Goal: Transaction & Acquisition: Purchase product/service

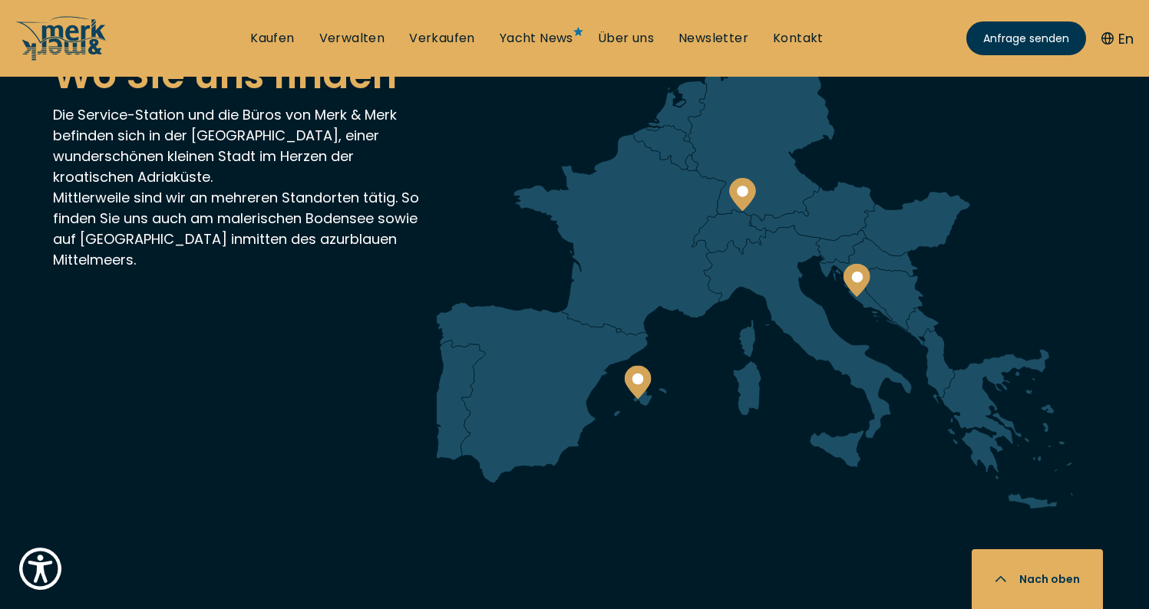
scroll to position [3640, 0]
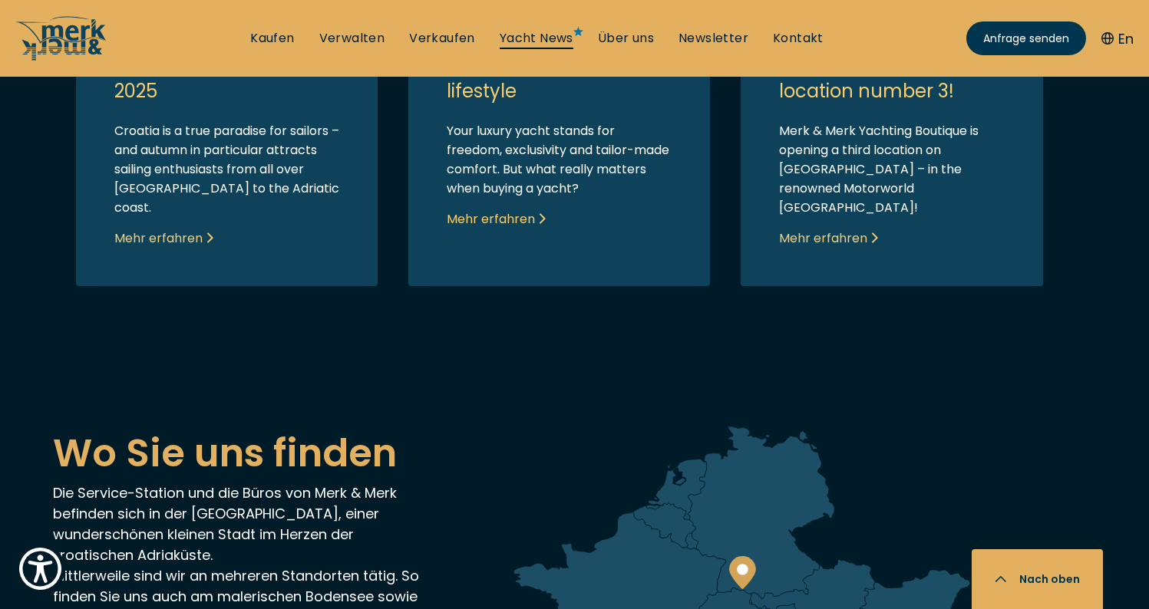
click at [566, 36] on link "Yacht News" at bounding box center [537, 38] width 74 height 17
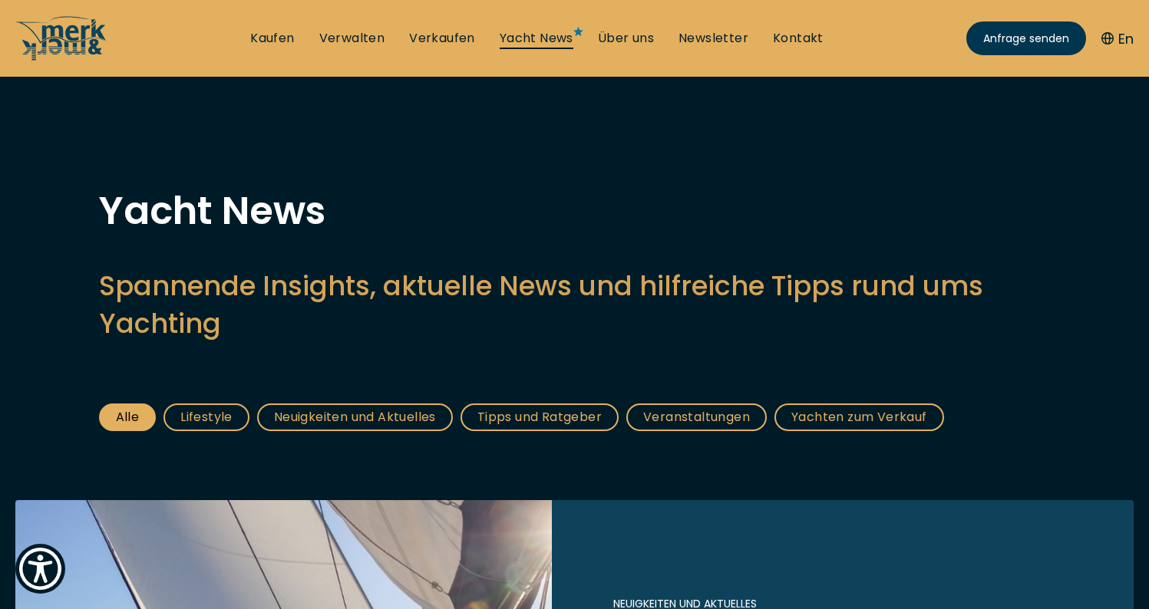
click at [566, 36] on link "Yacht News" at bounding box center [537, 38] width 74 height 17
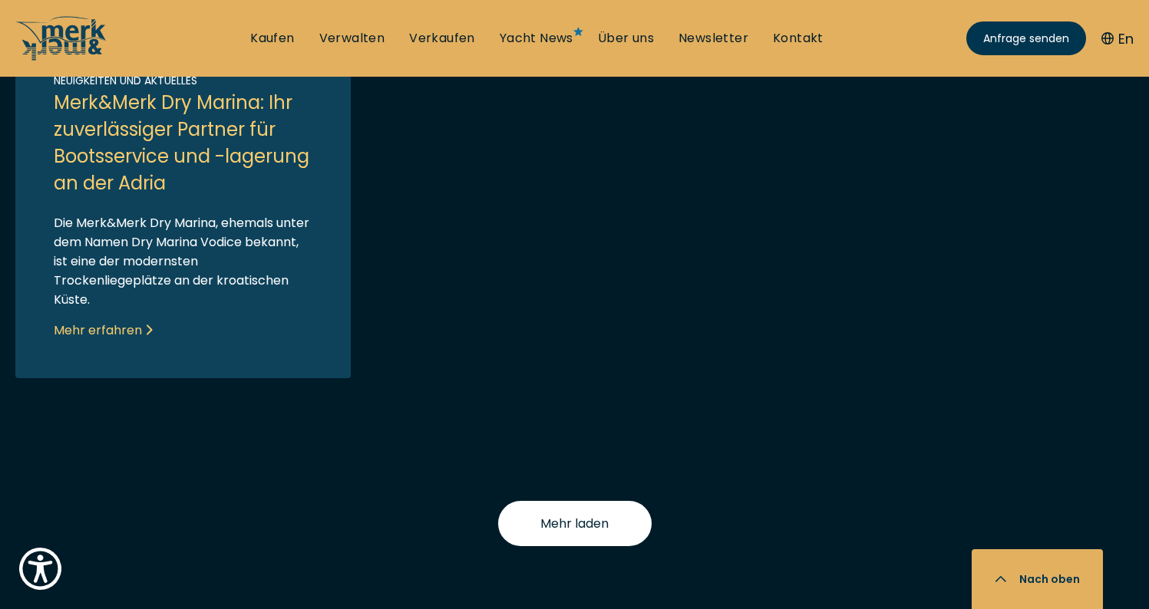
scroll to position [1694, 0]
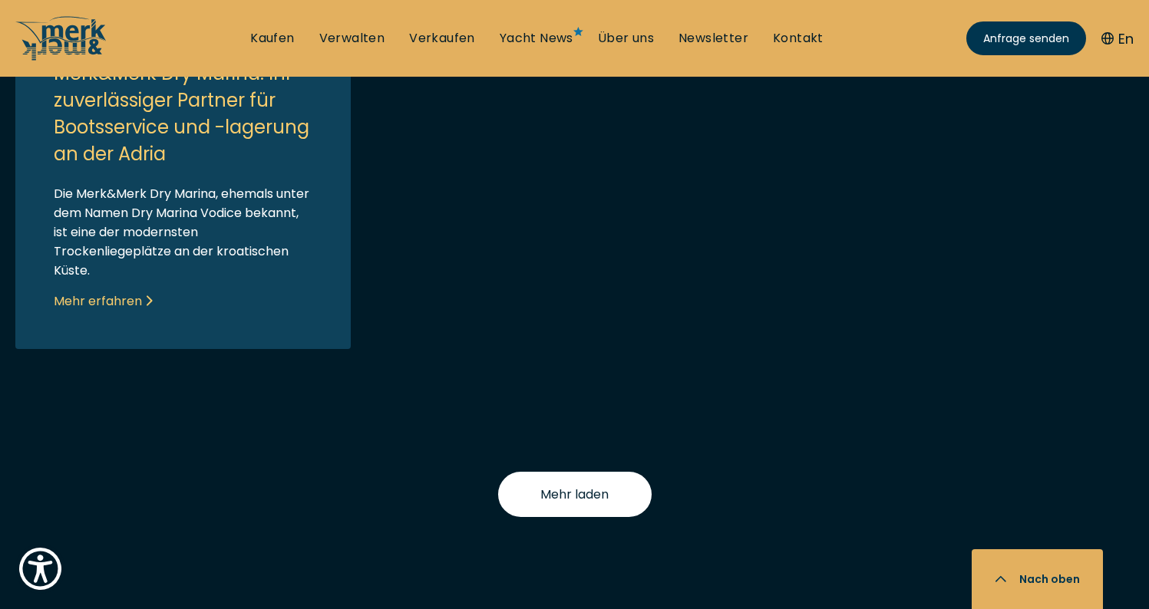
click at [568, 480] on button "Mehr laden" at bounding box center [574, 494] width 153 height 45
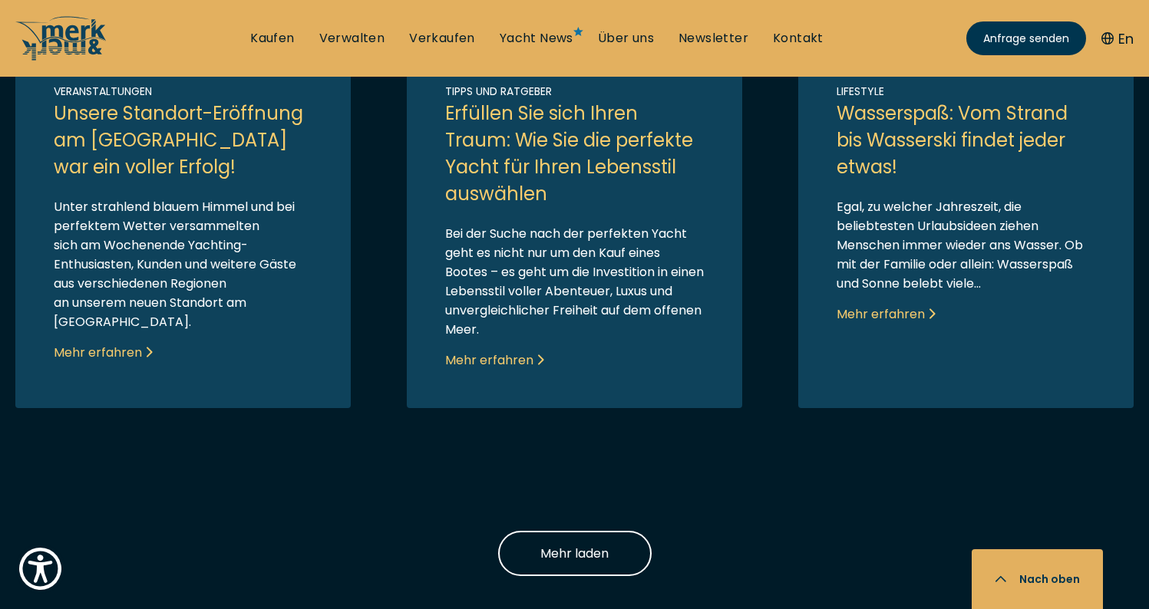
scroll to position [2434, 0]
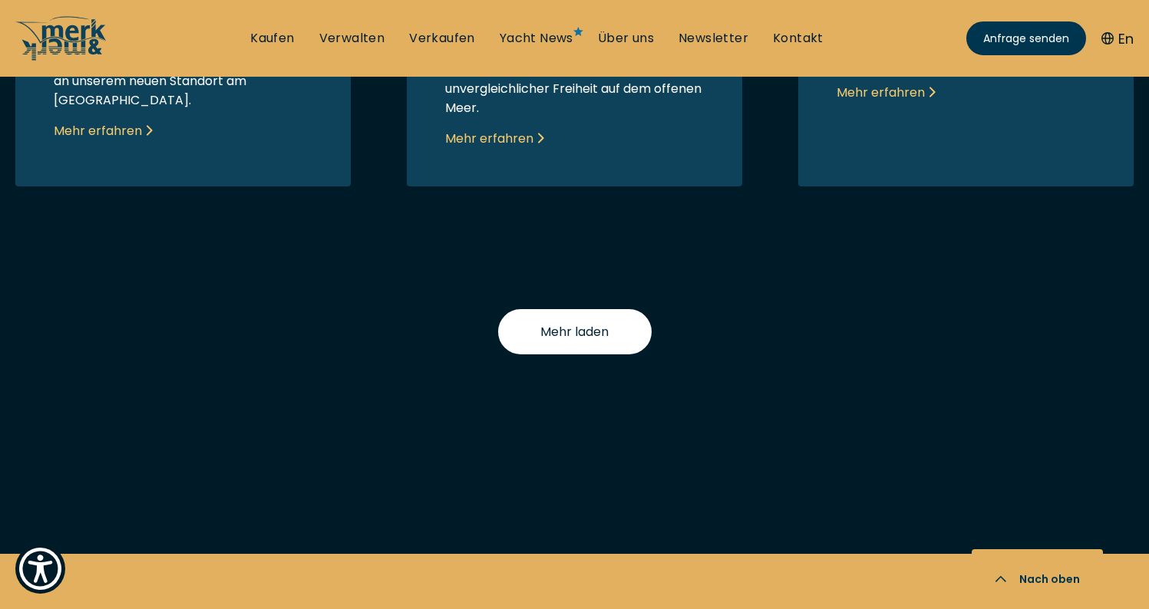
click at [617, 309] on button "Mehr laden" at bounding box center [574, 331] width 153 height 45
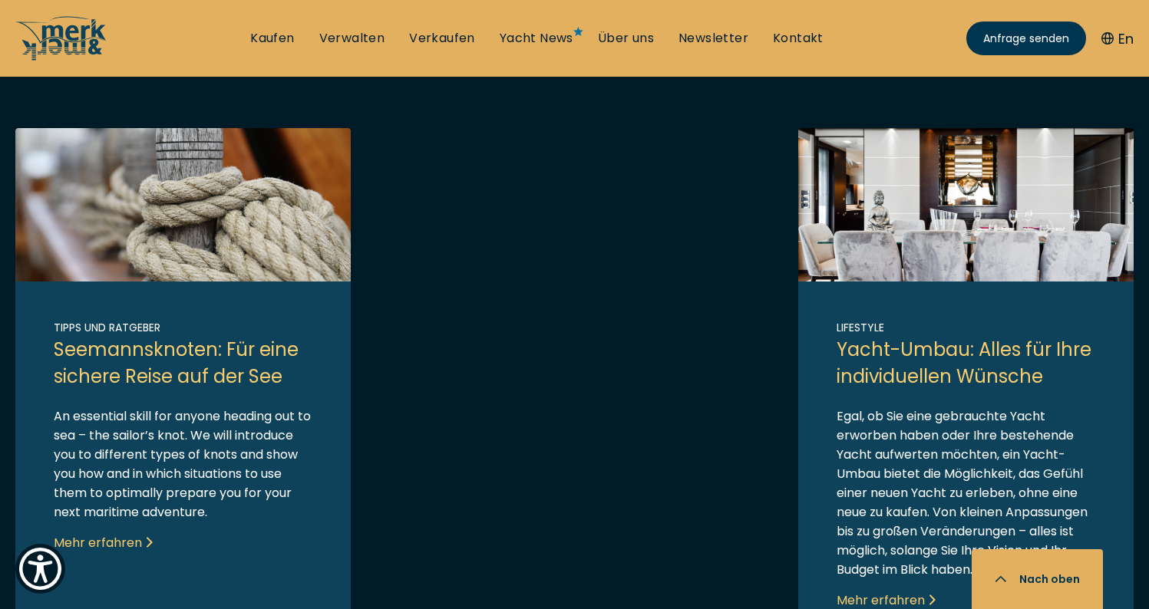
scroll to position [3388, 0]
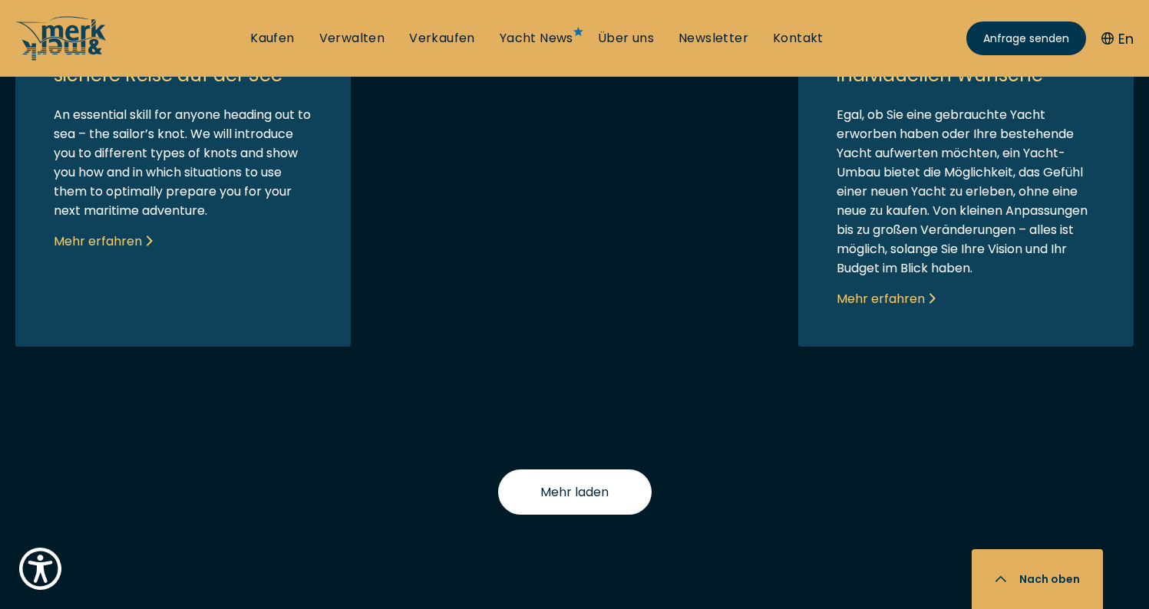
click at [602, 476] on button "Mehr laden" at bounding box center [574, 492] width 153 height 45
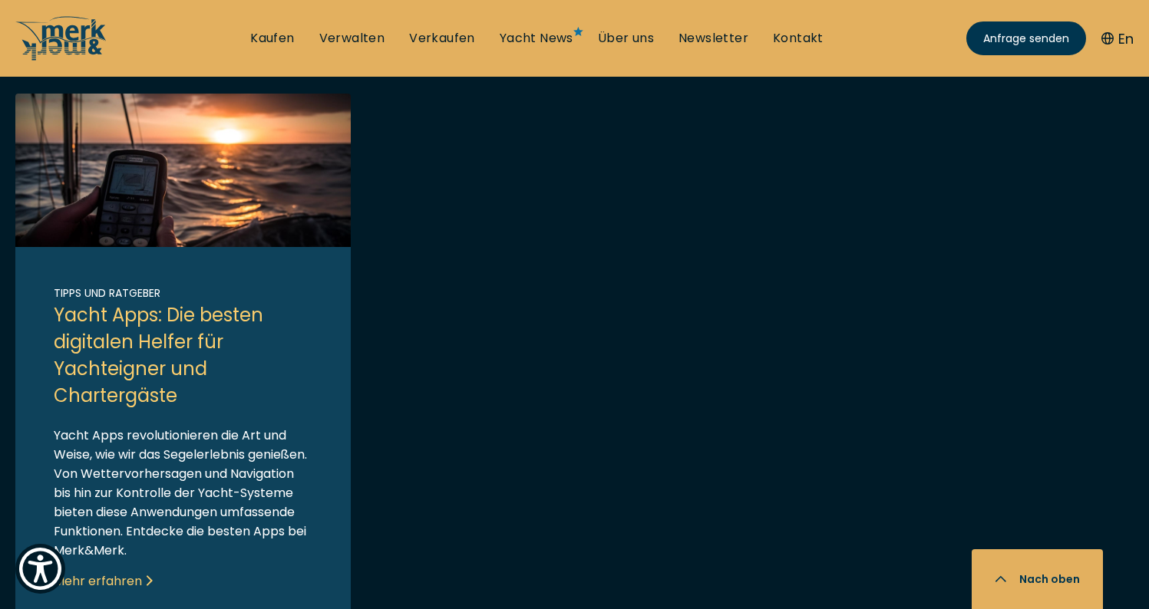
scroll to position [4508, 0]
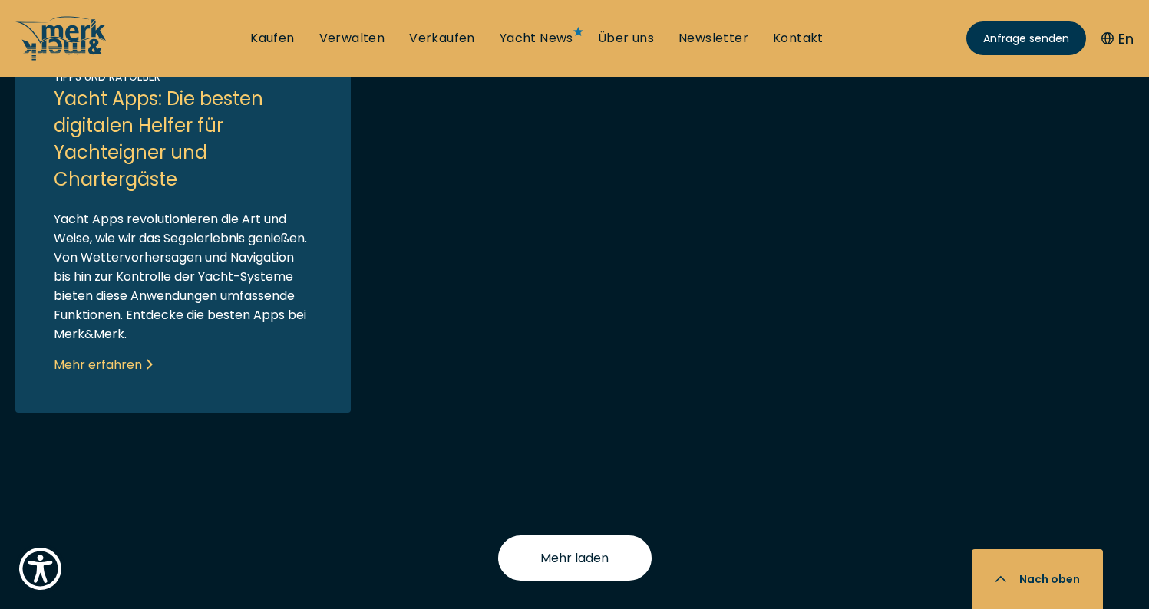
click at [557, 549] on span "Mehr laden" at bounding box center [574, 558] width 68 height 19
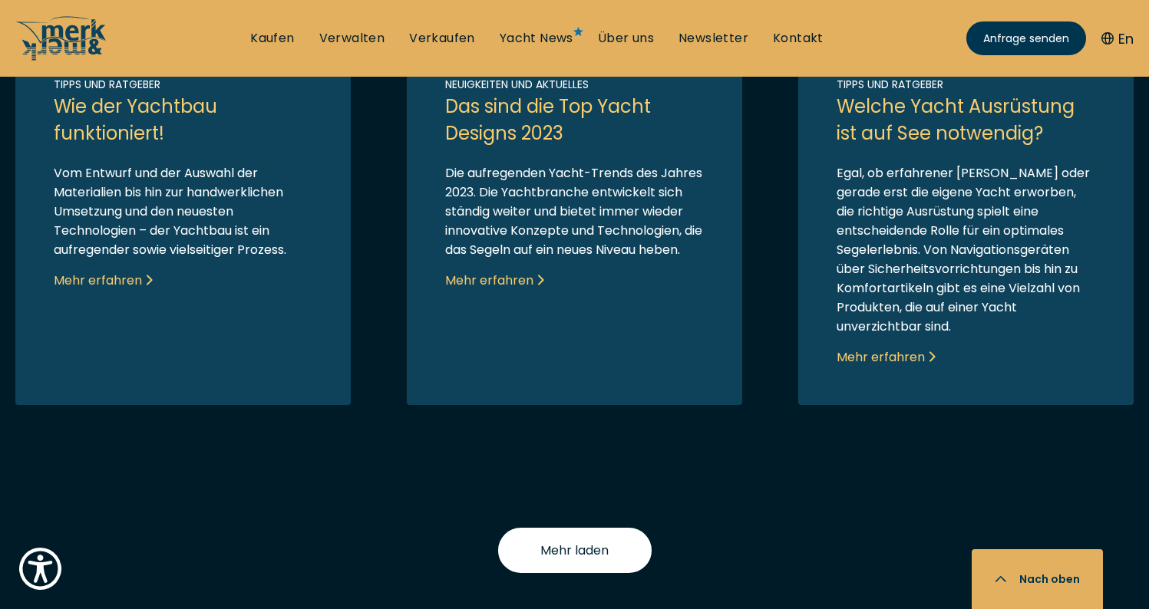
scroll to position [5266, 0]
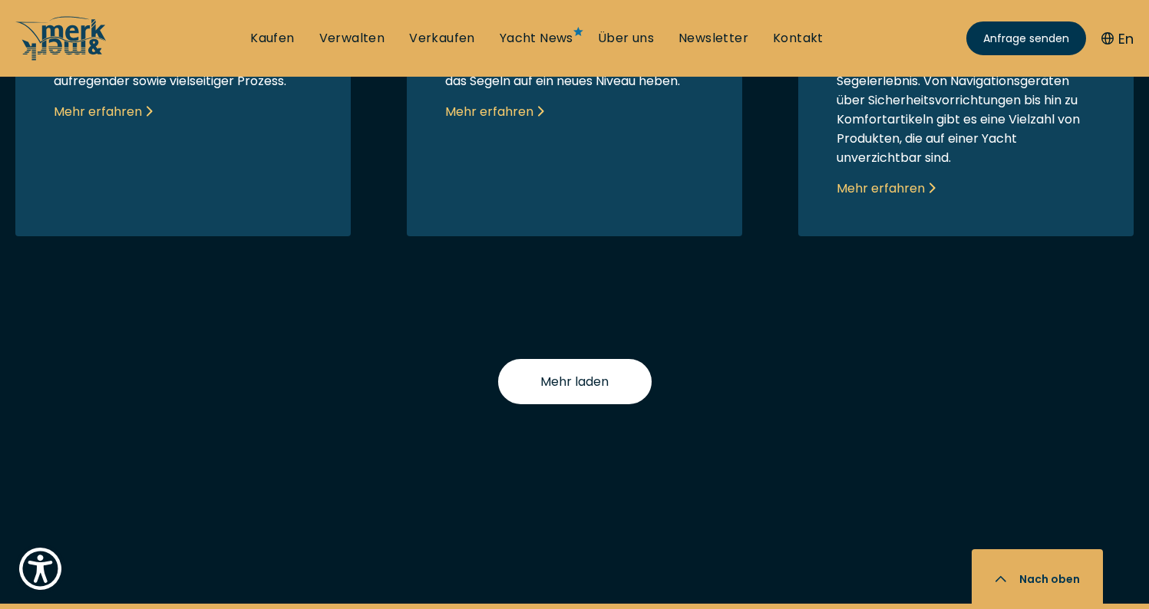
click at [559, 372] on span "Mehr laden" at bounding box center [574, 381] width 68 height 19
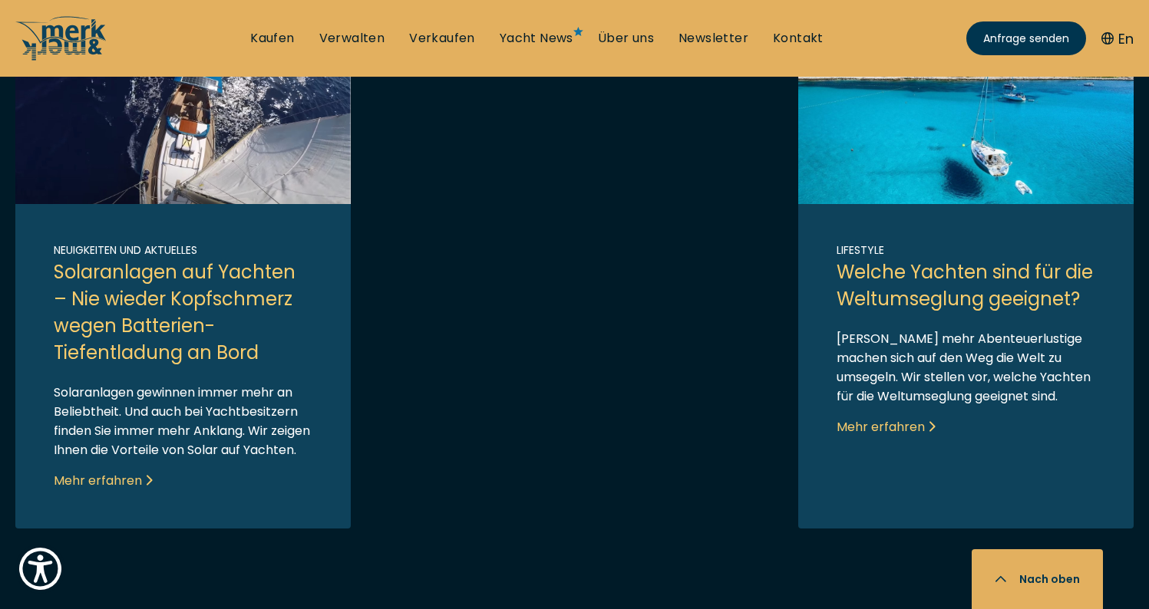
scroll to position [6179, 0]
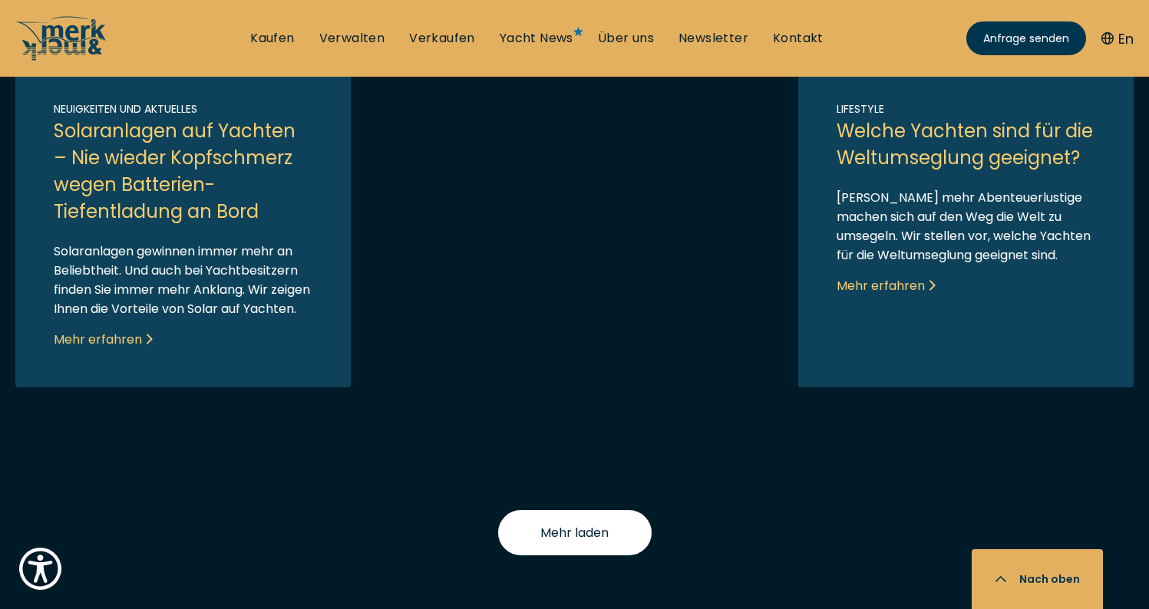
click at [588, 526] on button "Mehr laden" at bounding box center [574, 532] width 153 height 45
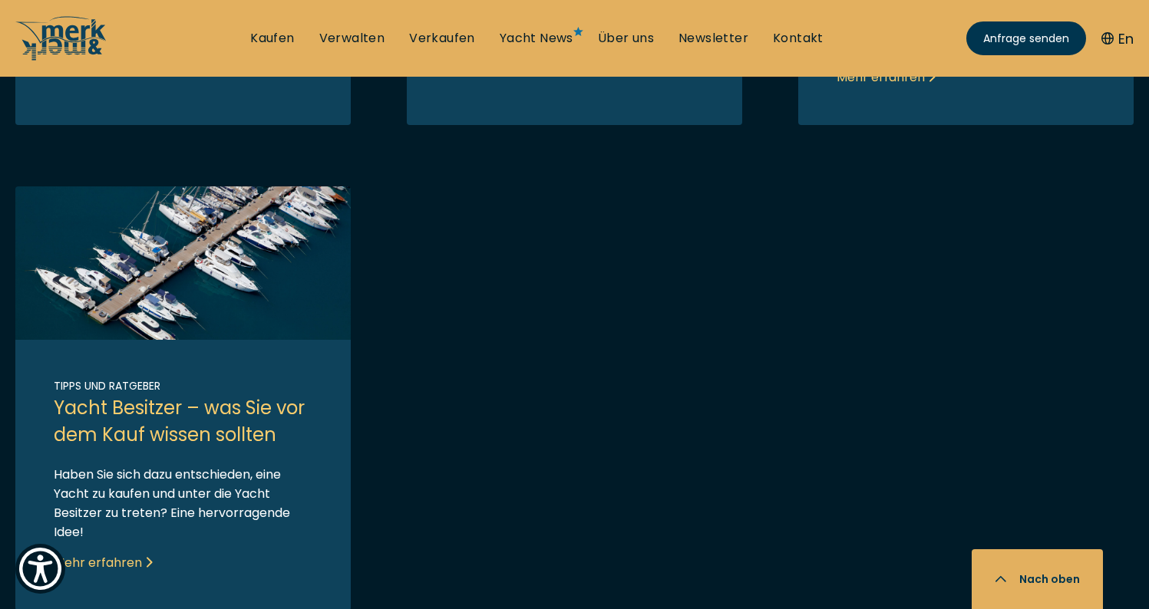
scroll to position [7181, 0]
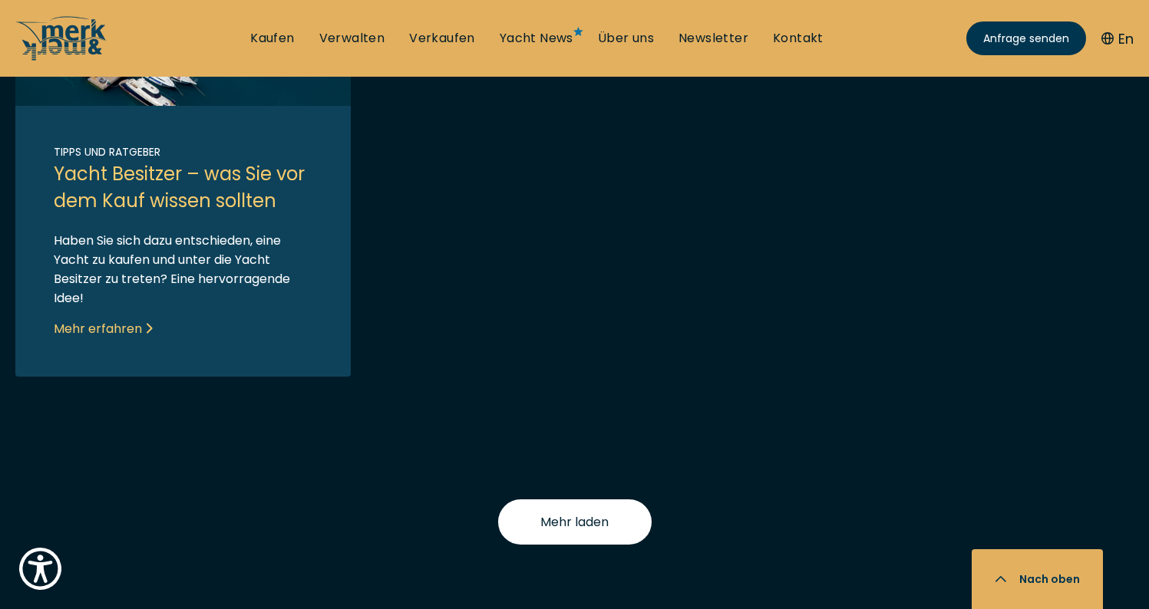
click at [566, 544] on button "Mehr laden" at bounding box center [574, 522] width 153 height 45
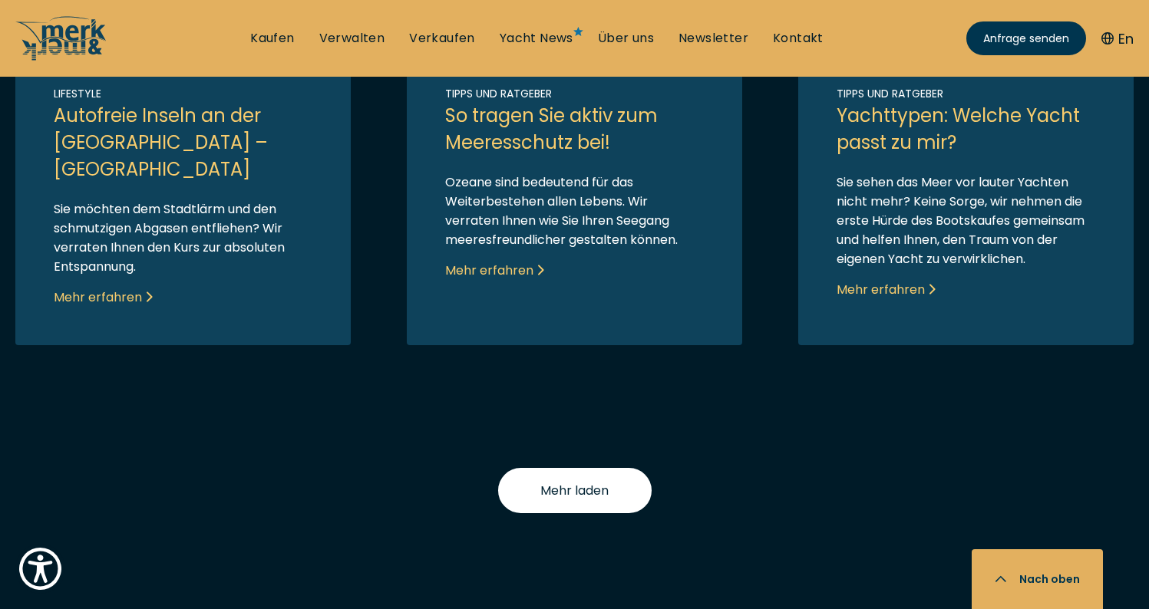
scroll to position [7783, 0]
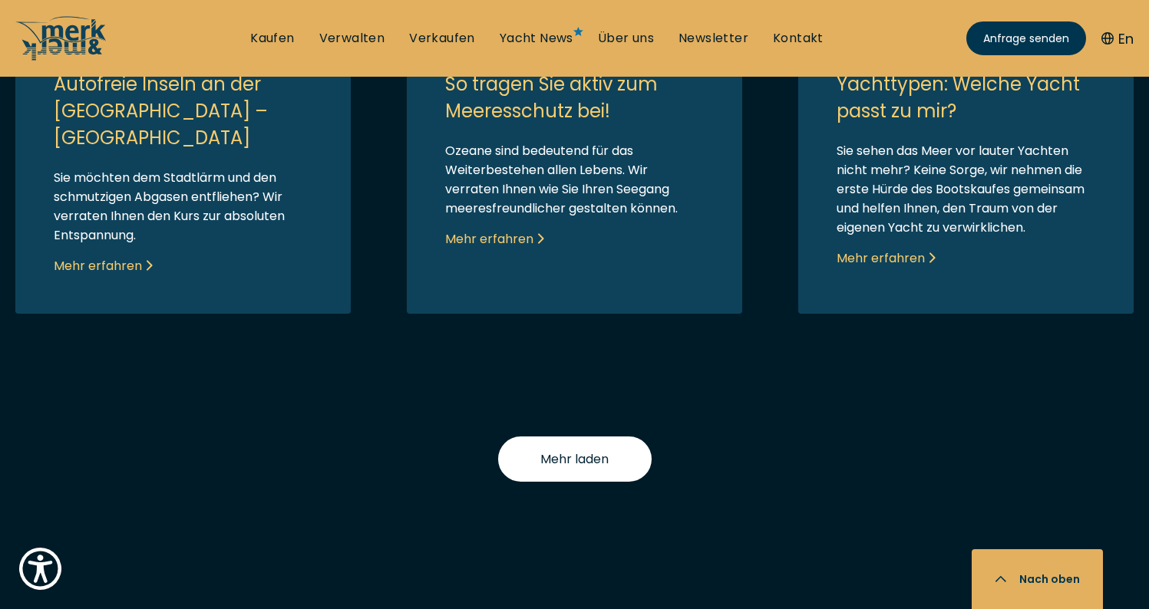
click at [591, 452] on button "Mehr laden" at bounding box center [574, 459] width 153 height 45
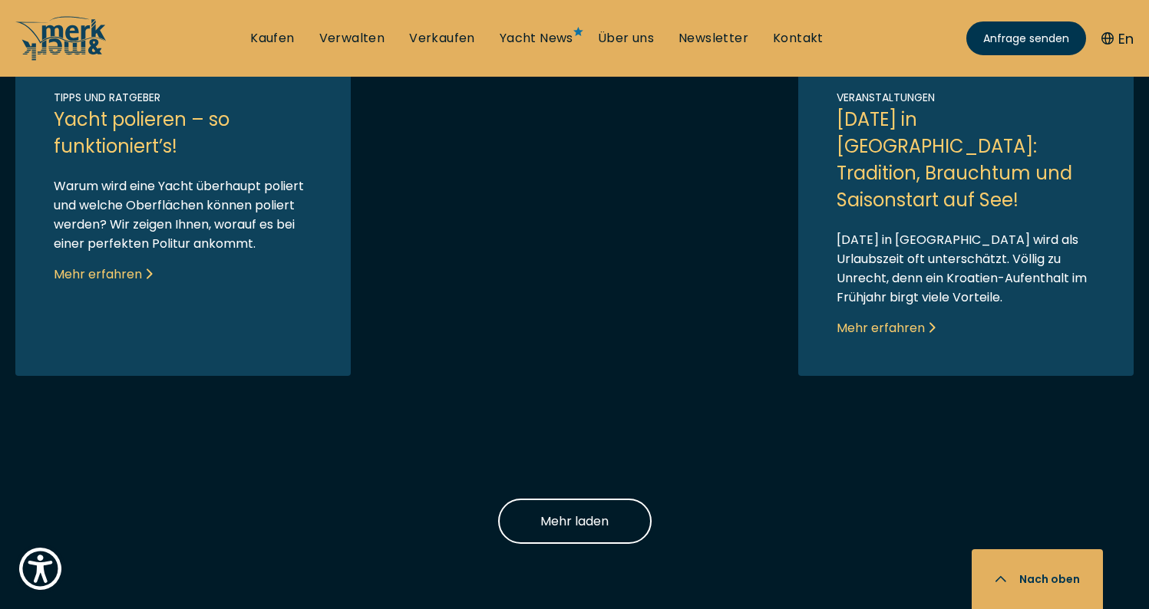
scroll to position [8843, 0]
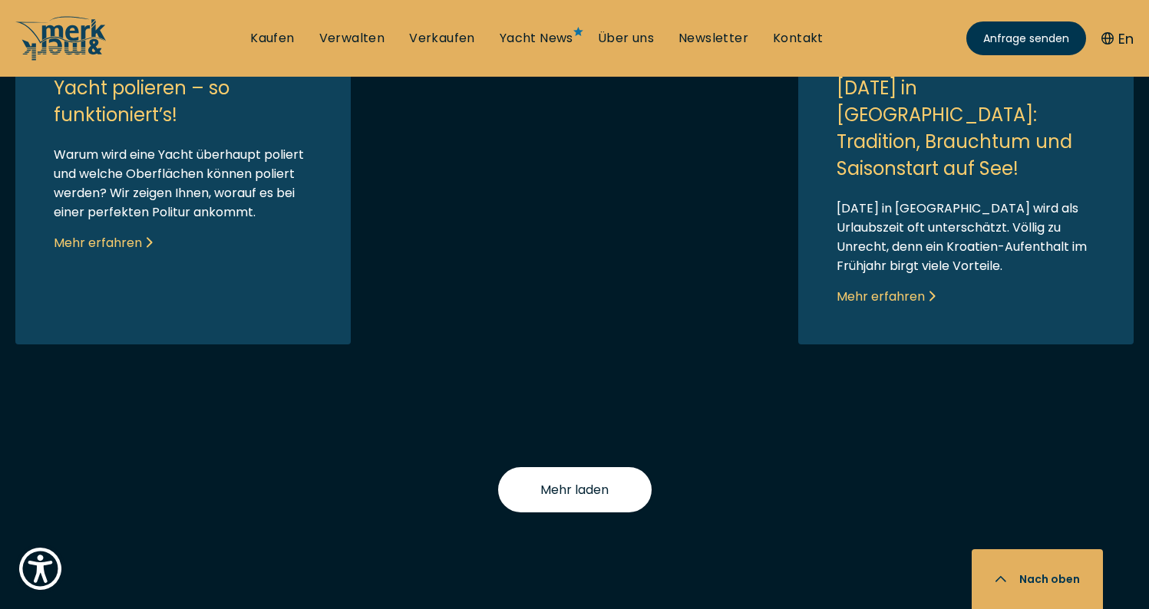
click at [621, 467] on button "Mehr laden" at bounding box center [574, 489] width 153 height 45
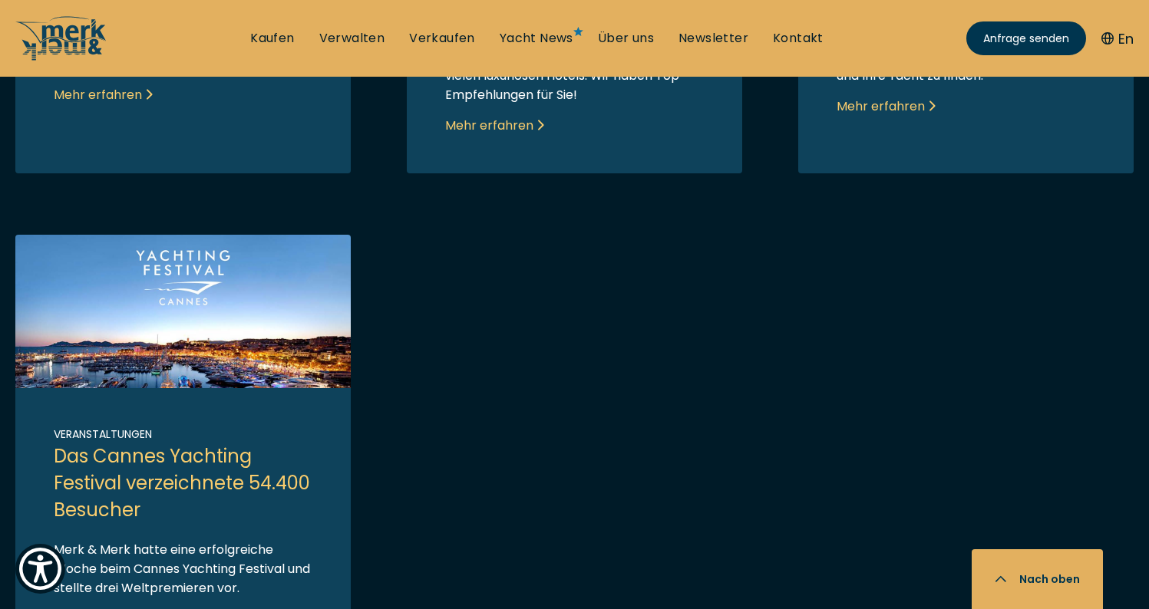
scroll to position [9771, 0]
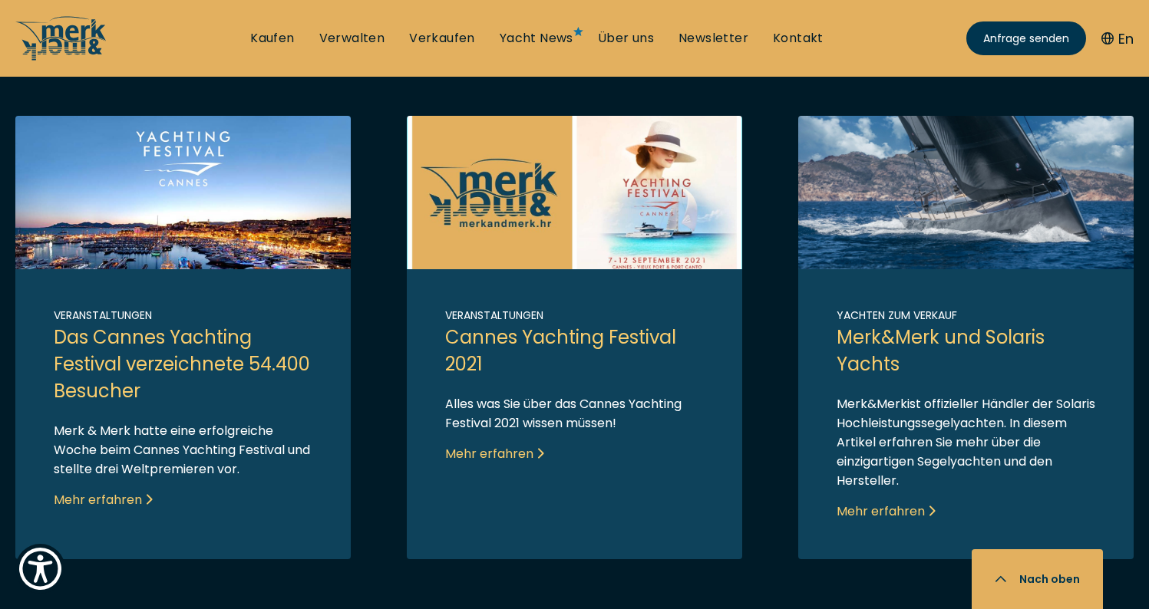
scroll to position [9696, 0]
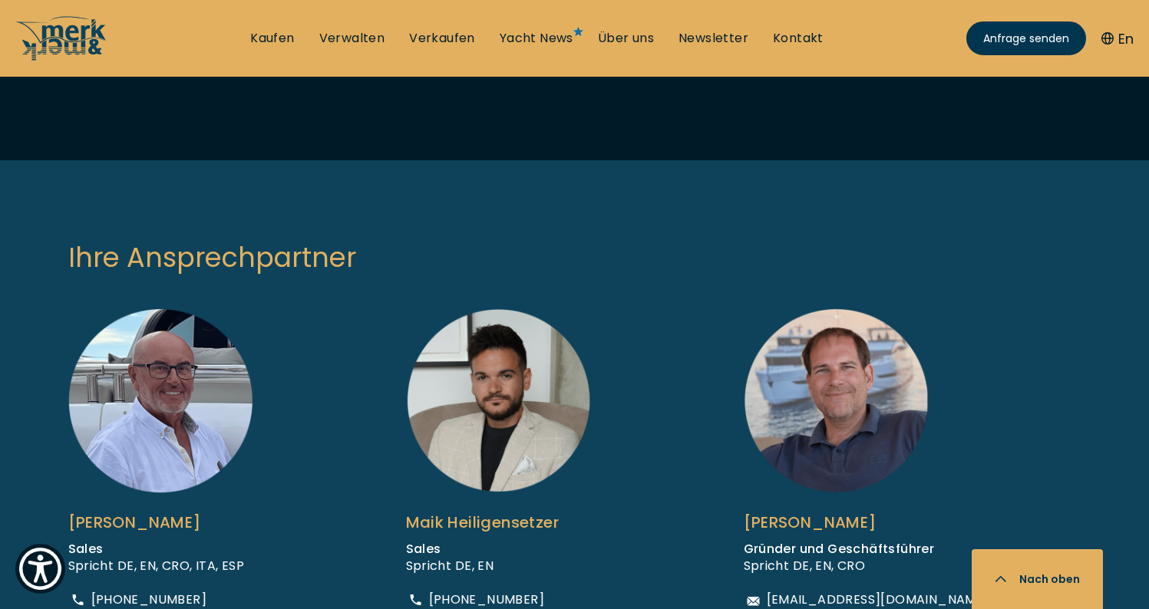
scroll to position [1172, 0]
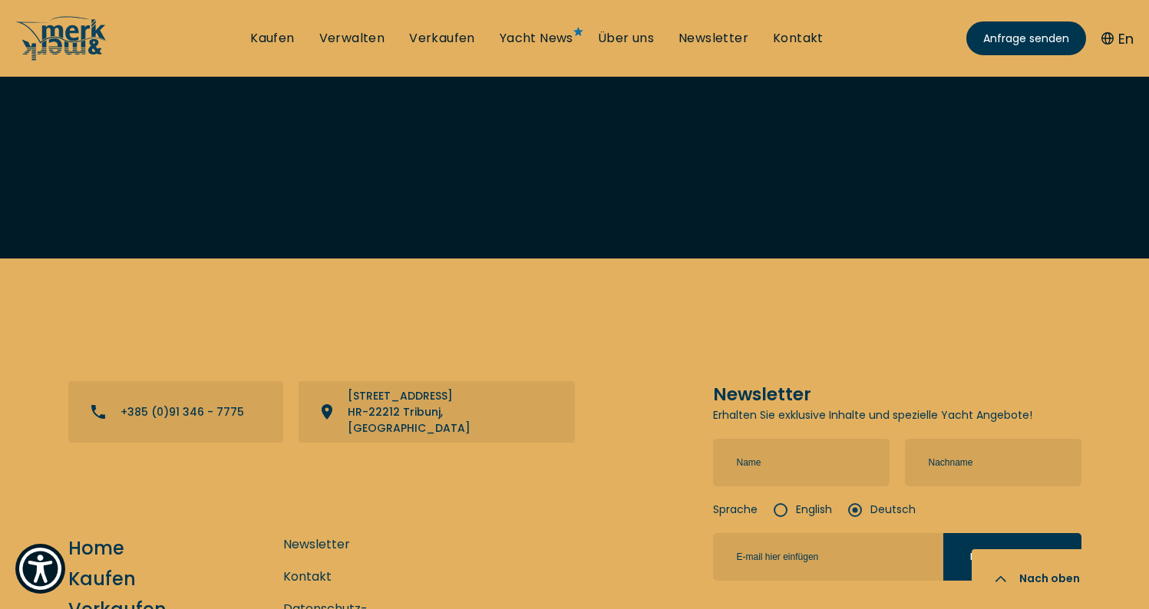
scroll to position [6849, 0]
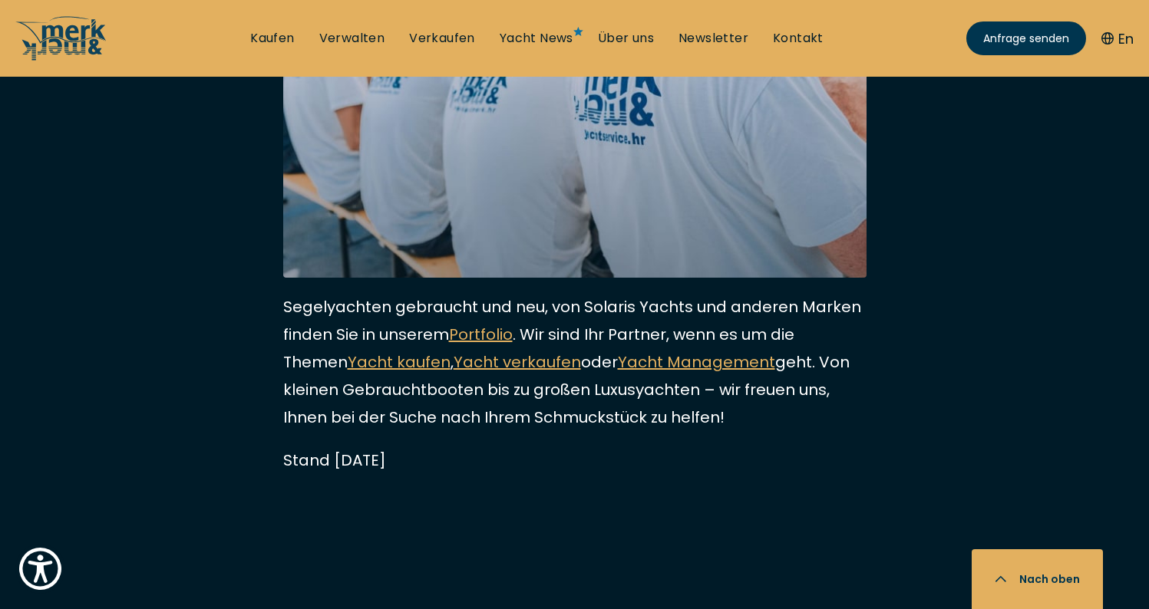
click at [1117, 35] on button "En" at bounding box center [1117, 38] width 32 height 21
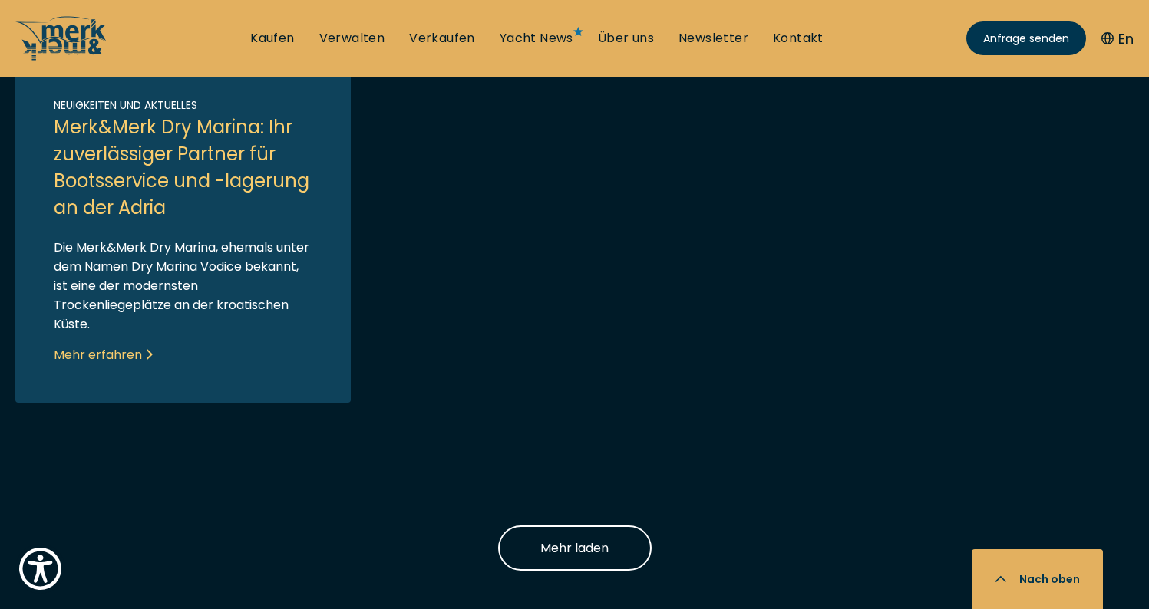
scroll to position [1650, 0]
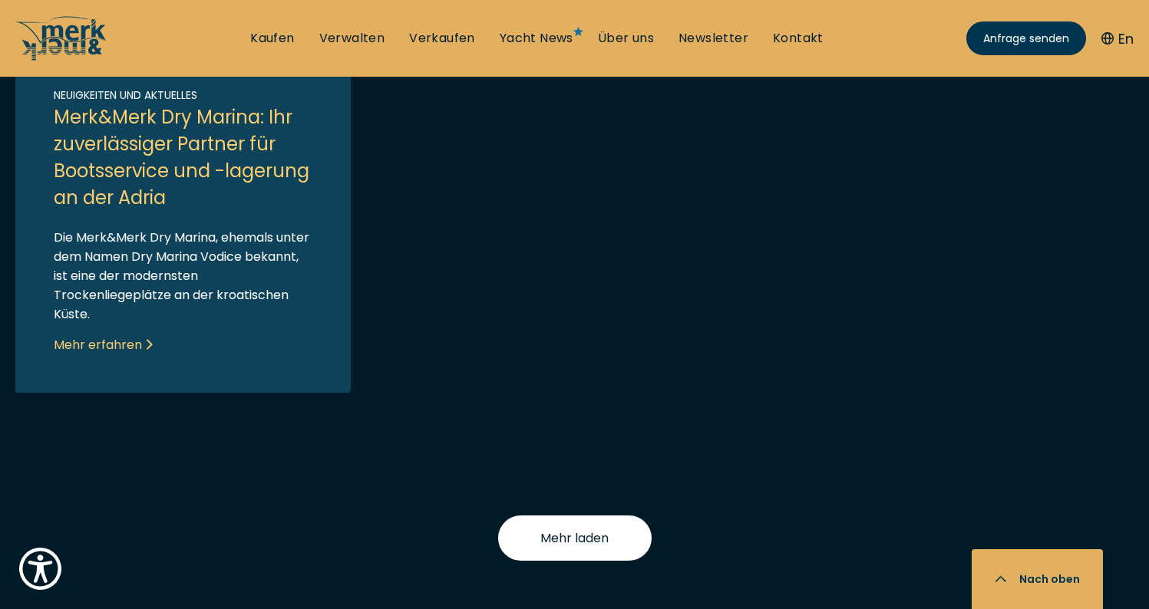
click at [579, 529] on span "Mehr laden" at bounding box center [574, 538] width 68 height 19
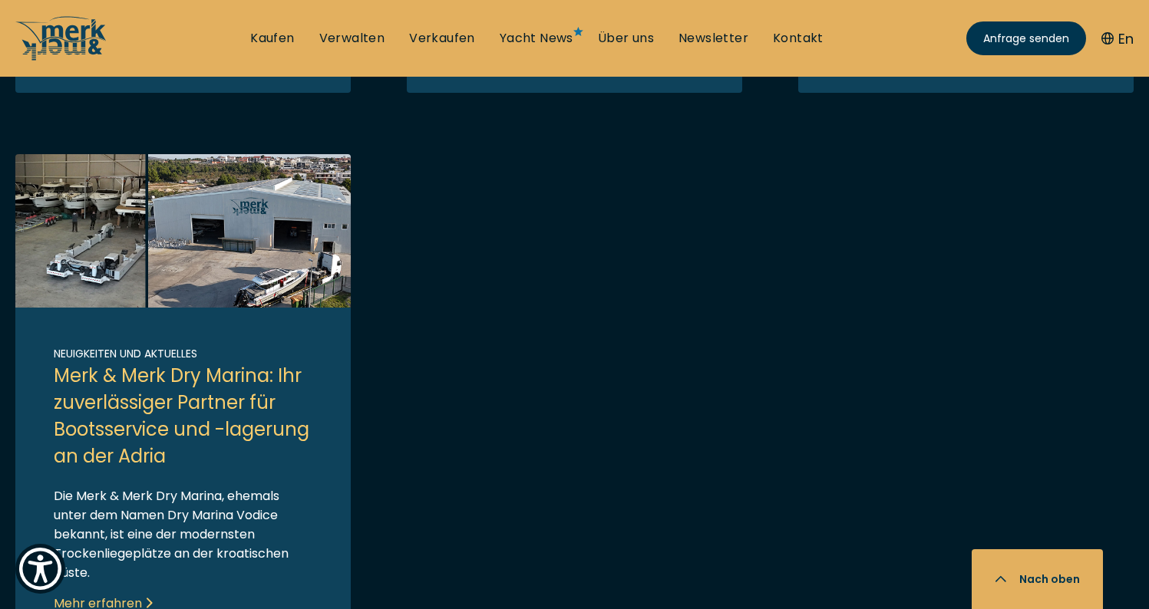
scroll to position [1366, 0]
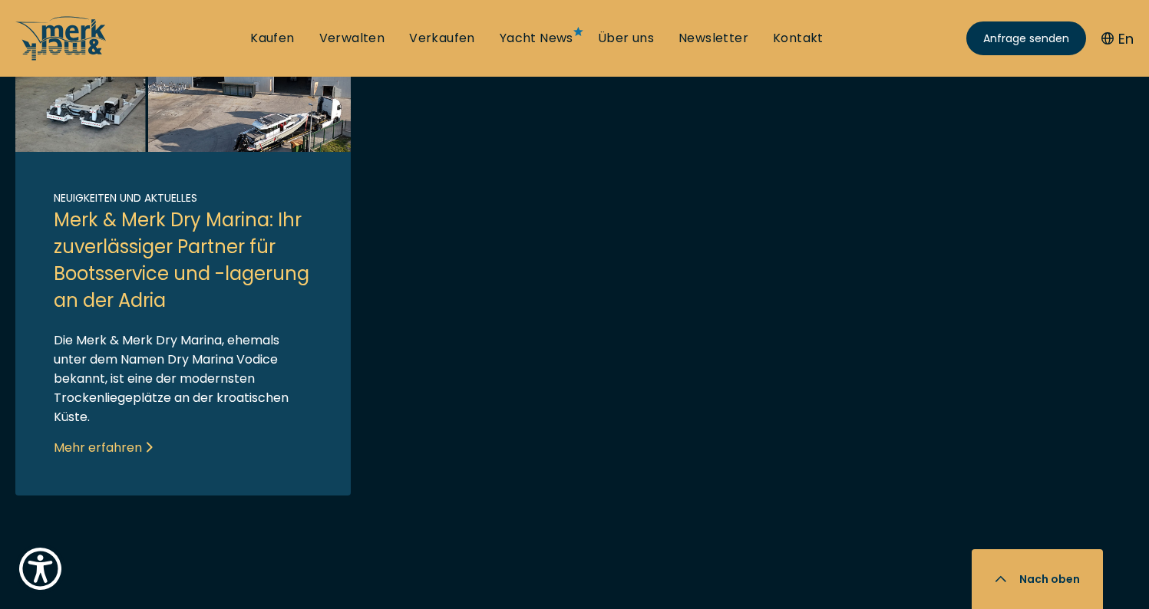
scroll to position [1576, 0]
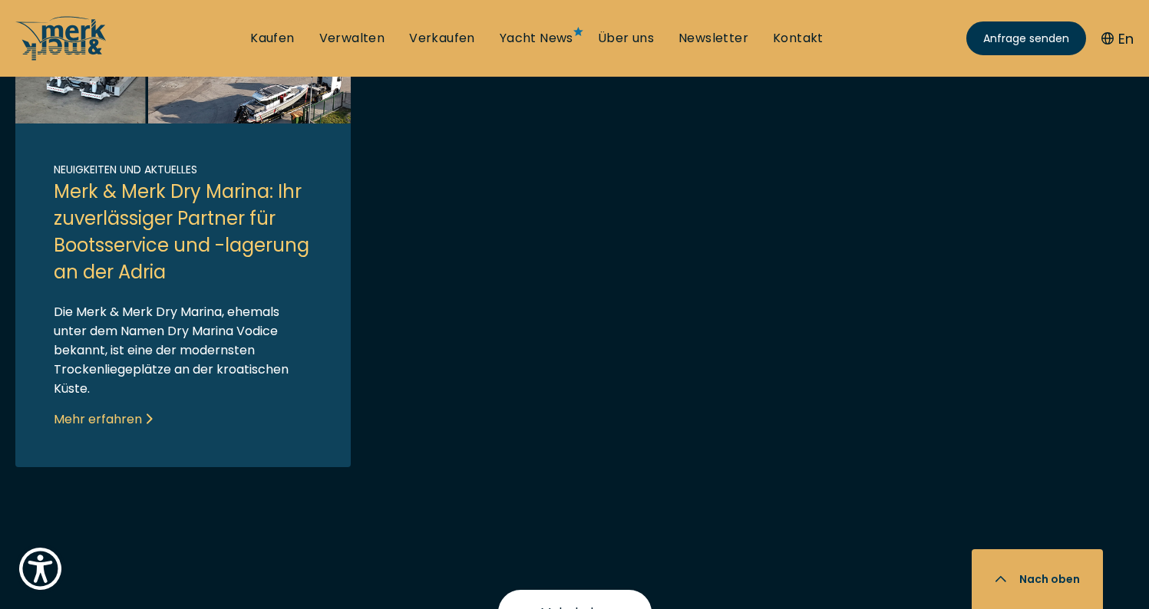
click at [592, 597] on button "Mehr laden" at bounding box center [574, 612] width 153 height 45
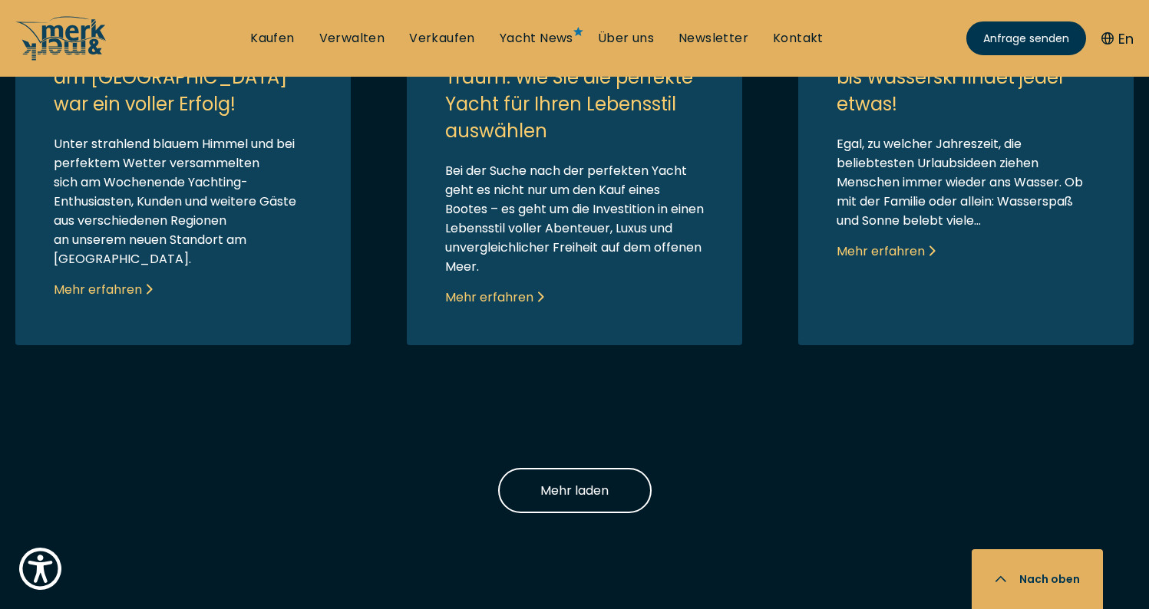
scroll to position [2519, 0]
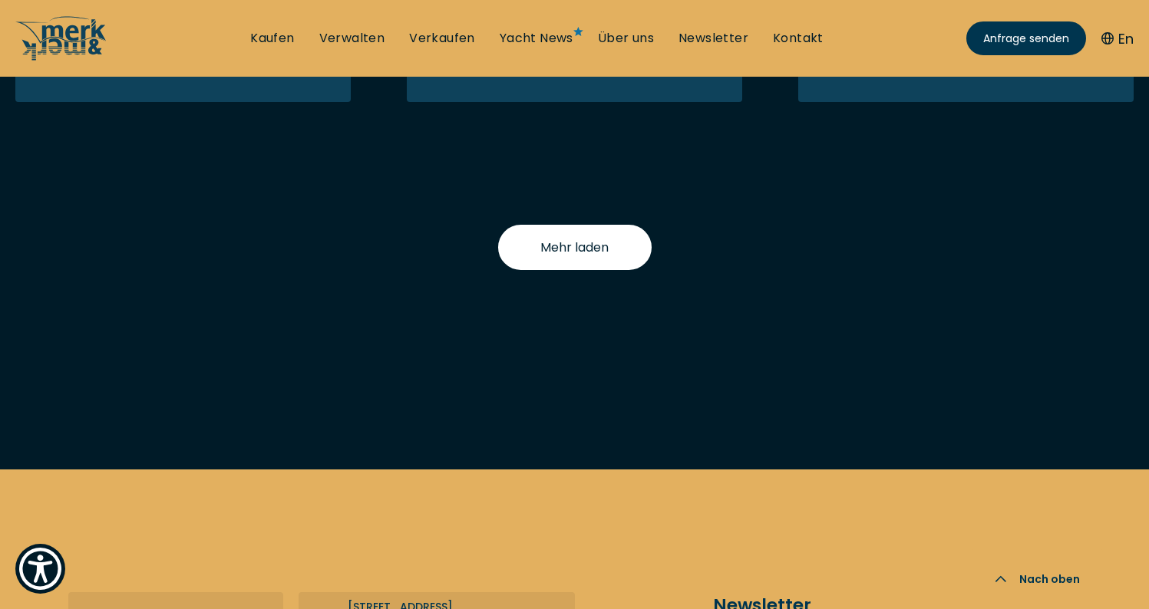
click at [578, 231] on button "Mehr laden" at bounding box center [574, 247] width 153 height 45
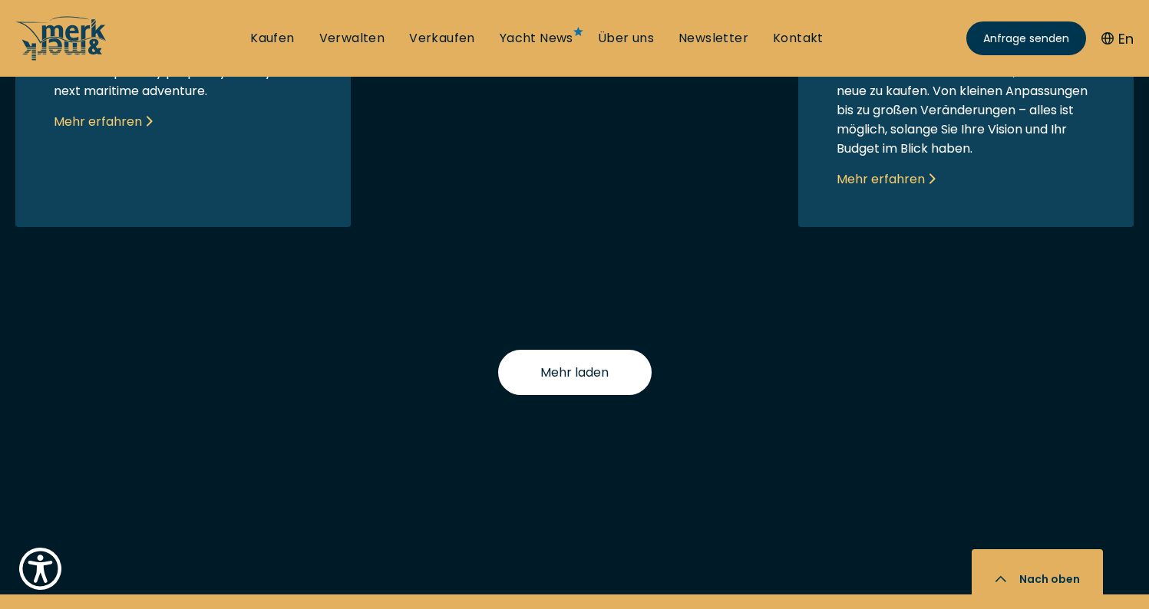
scroll to position [3547, 0]
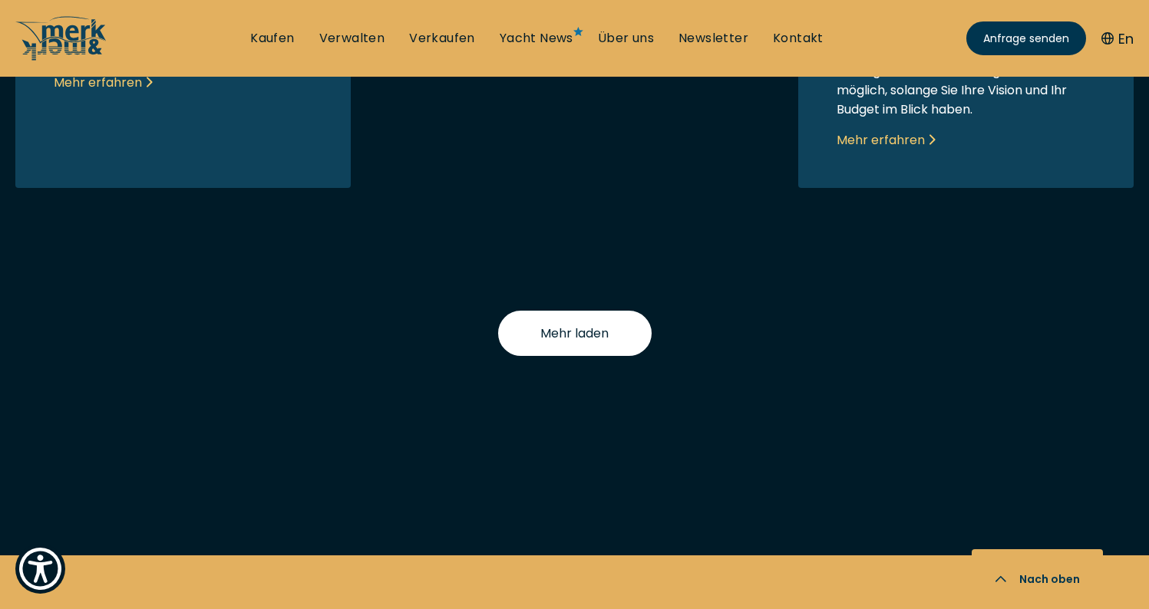
click at [567, 324] on span "Mehr laden" at bounding box center [574, 333] width 68 height 19
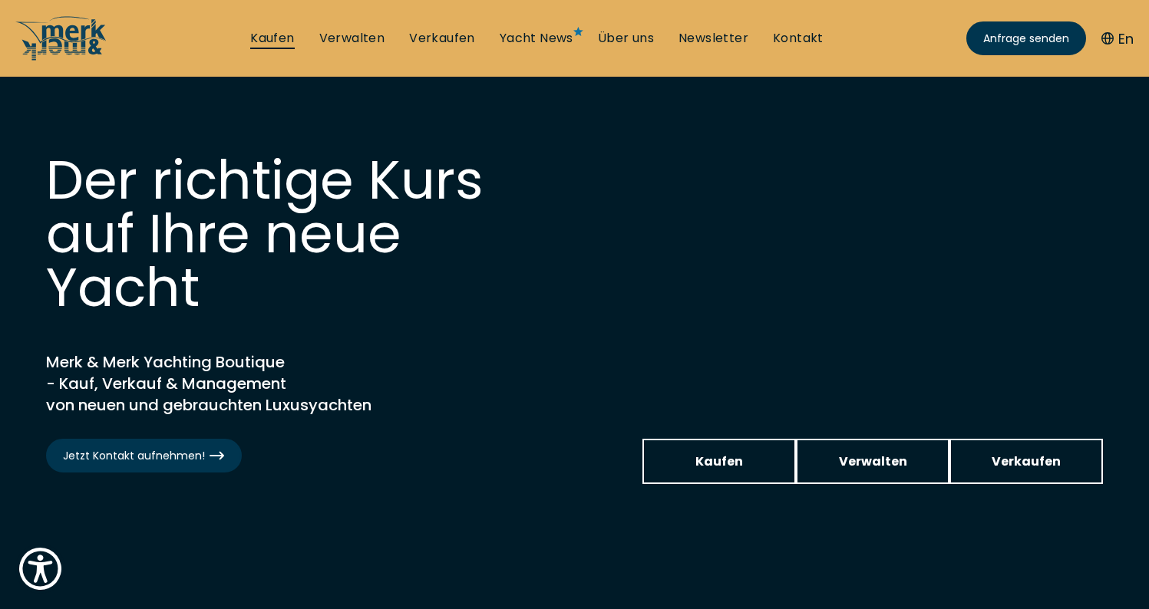
click at [259, 38] on link "Kaufen" at bounding box center [272, 38] width 44 height 17
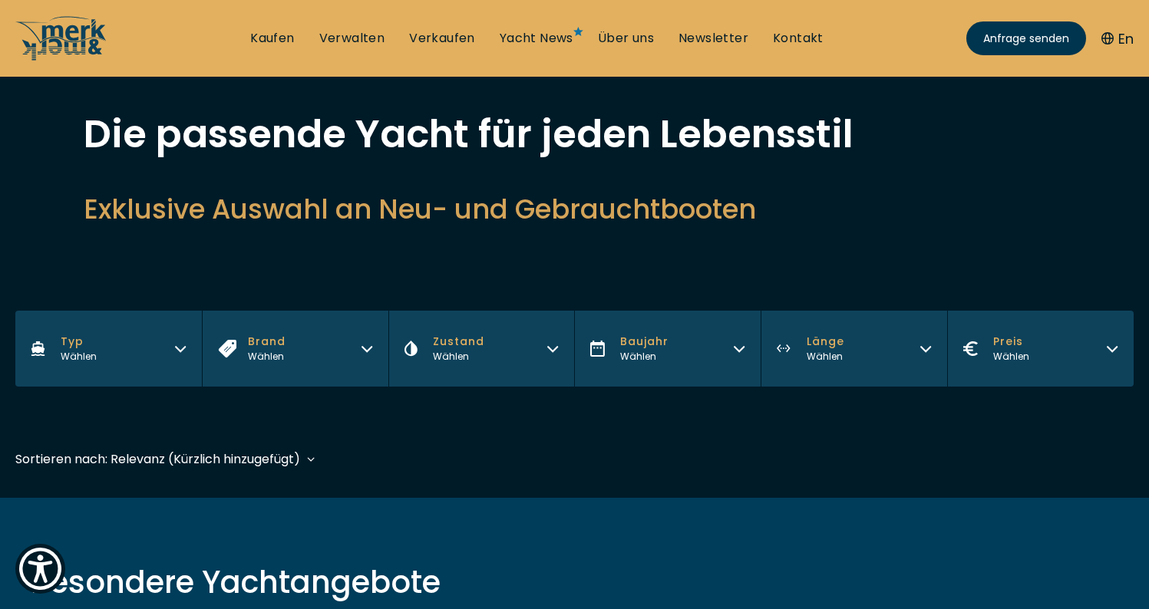
scroll to position [73, 0]
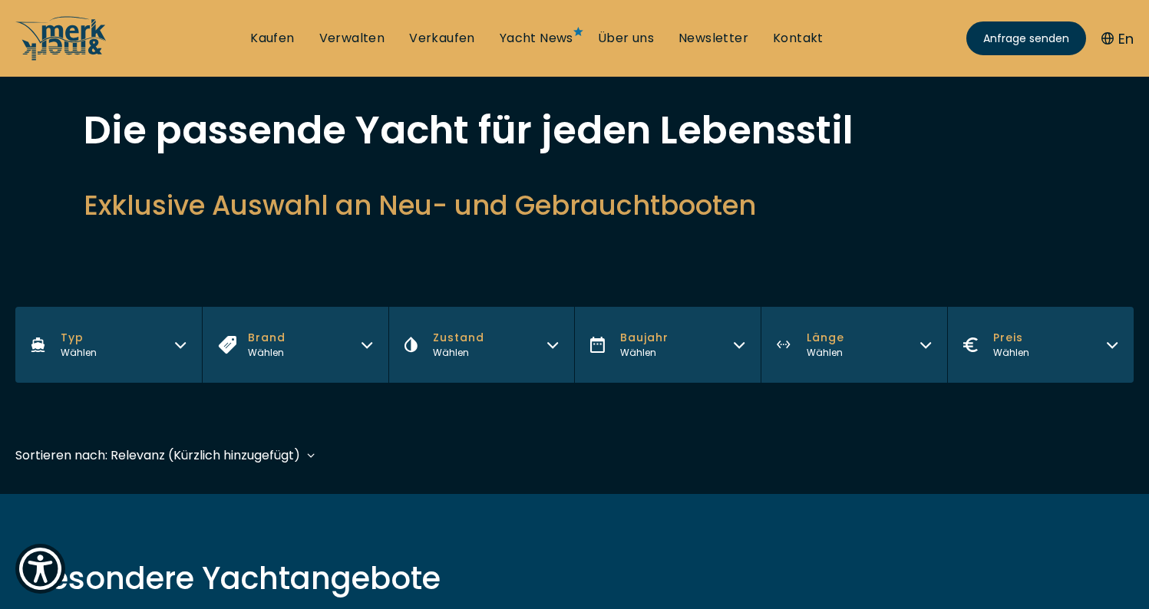
click at [367, 345] on icon "button" at bounding box center [367, 343] width 12 height 12
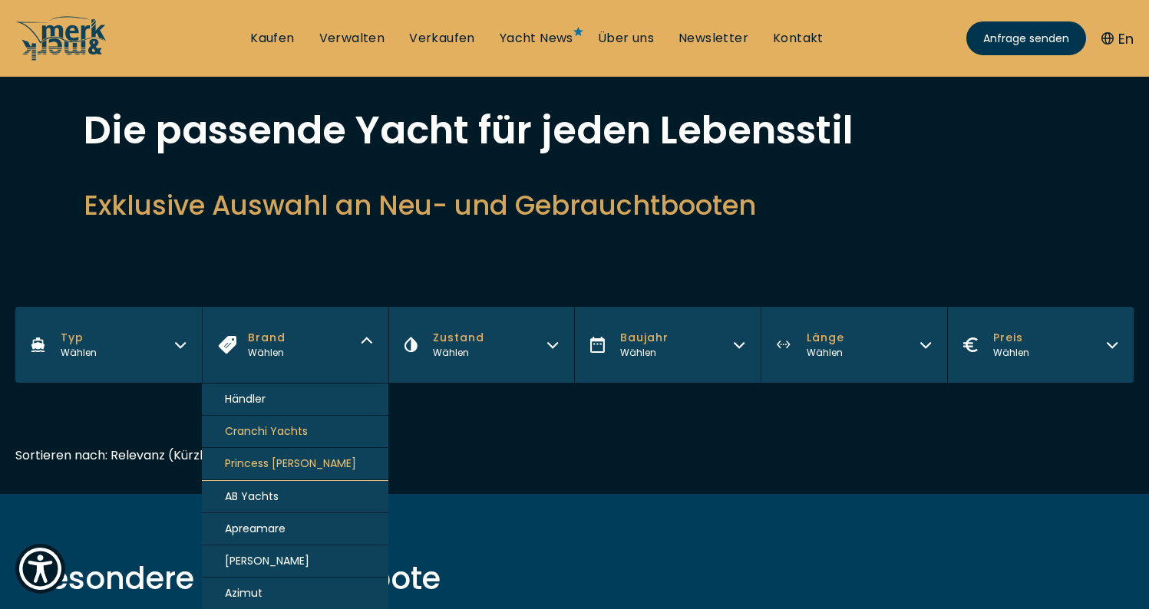
click at [297, 467] on span "Princess [PERSON_NAME]" at bounding box center [290, 464] width 131 height 16
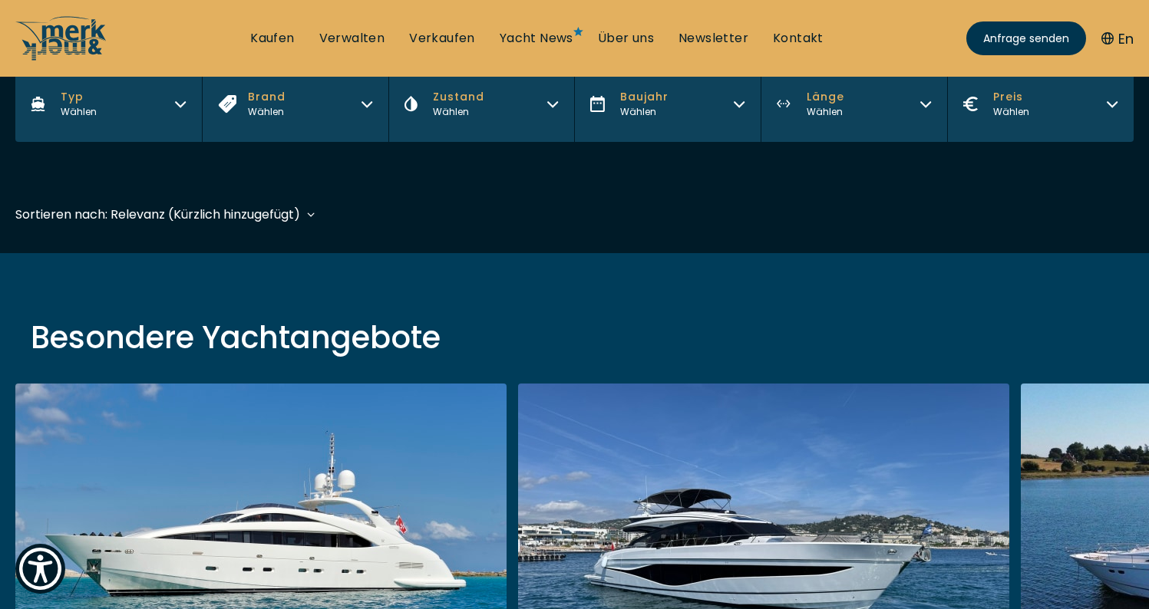
scroll to position [380, 0]
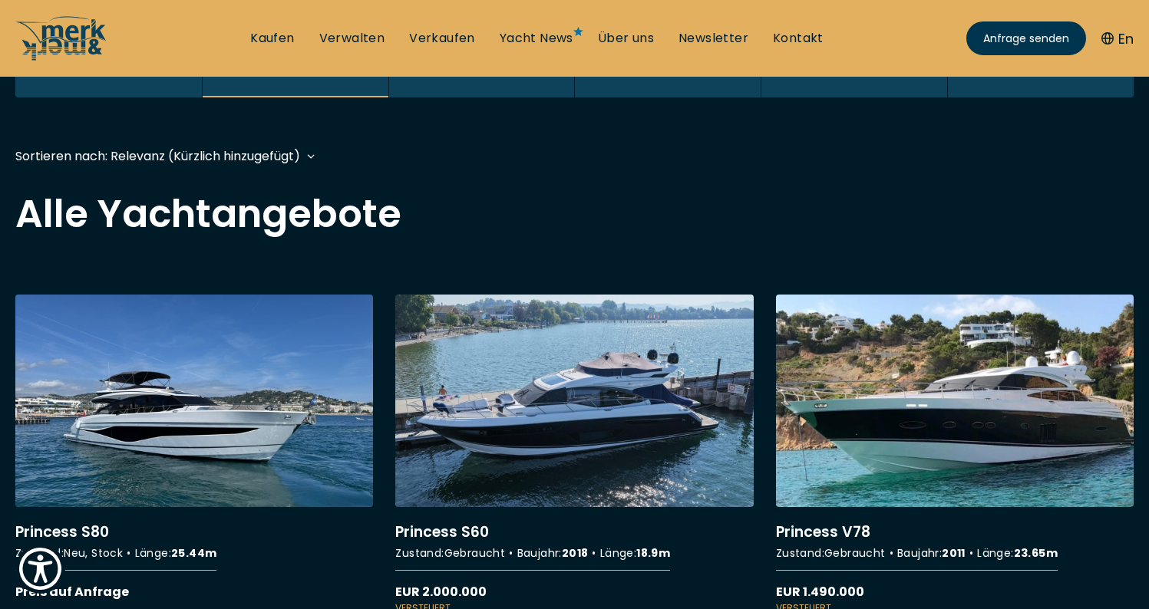
scroll to position [388, 0]
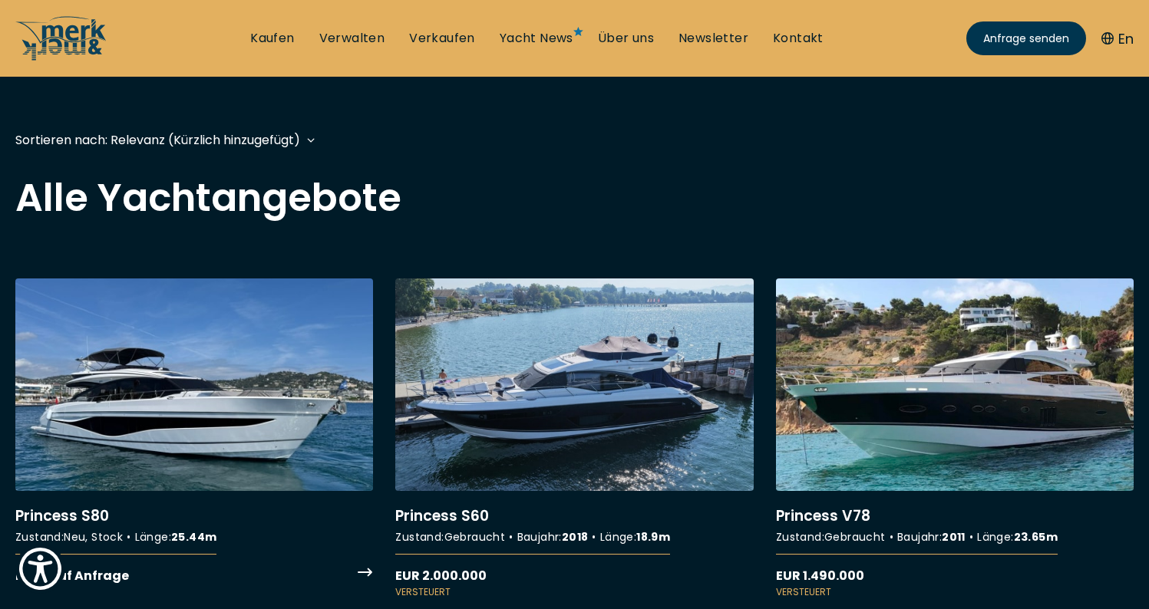
click at [337, 371] on link "More details about Princess S80" at bounding box center [194, 432] width 358 height 307
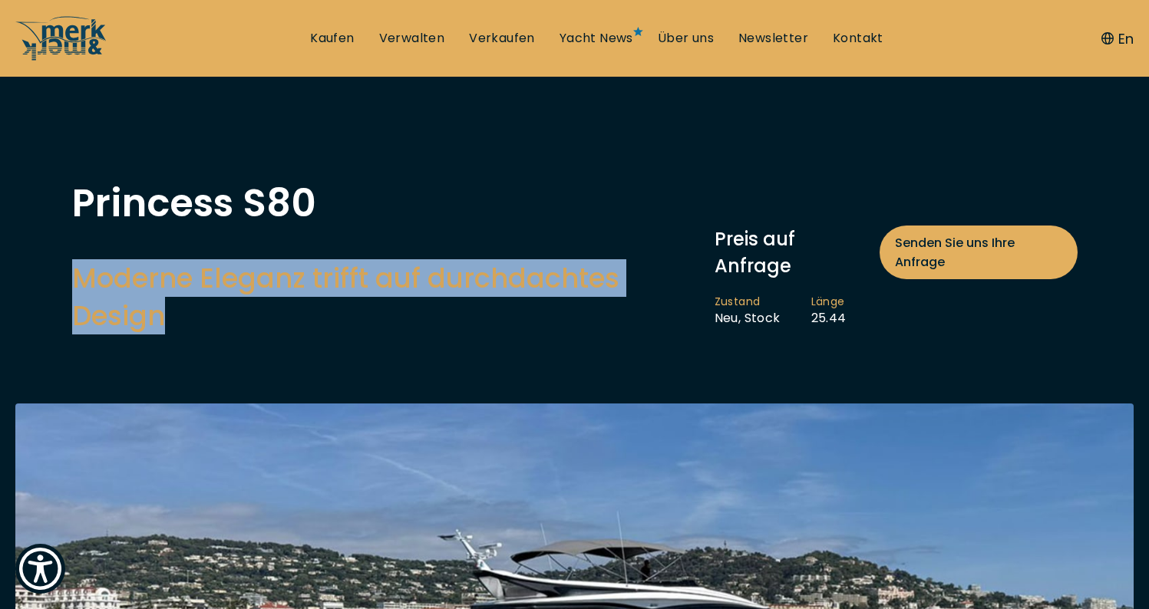
drag, startPoint x: 150, startPoint y: 318, endPoint x: 74, endPoint y: 281, distance: 85.1
click at [74, 281] on h2 "Moderne Eleganz trifft auf durchdachtes Design" at bounding box center [385, 296] width 627 height 75
copy h2 "Moderne Eleganz trifft auf durchdachtes Design"
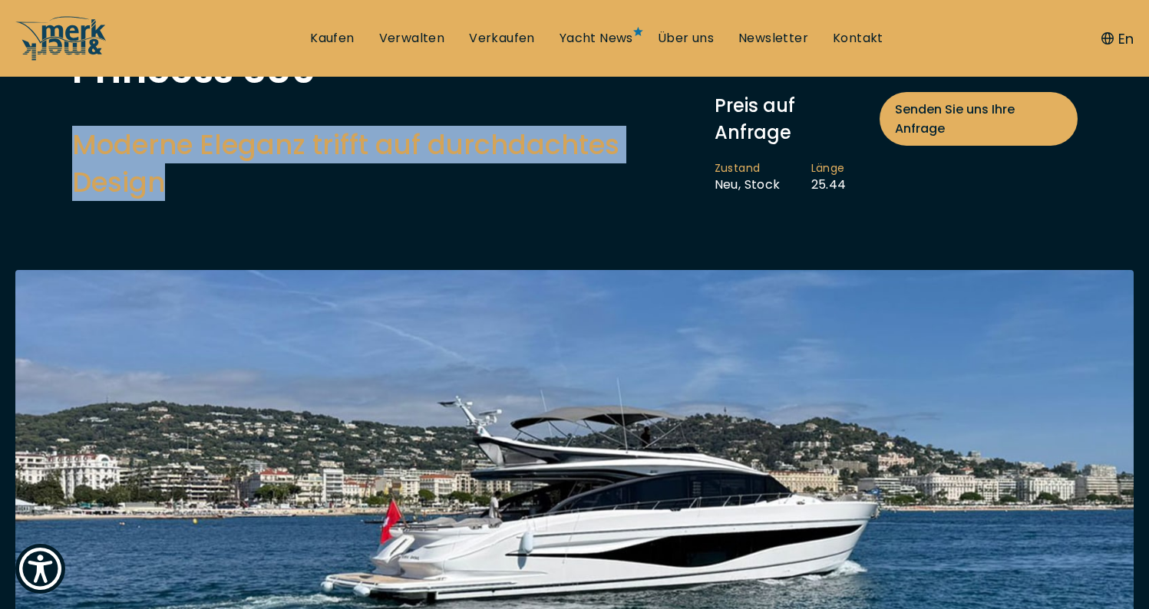
scroll to position [206, 0]
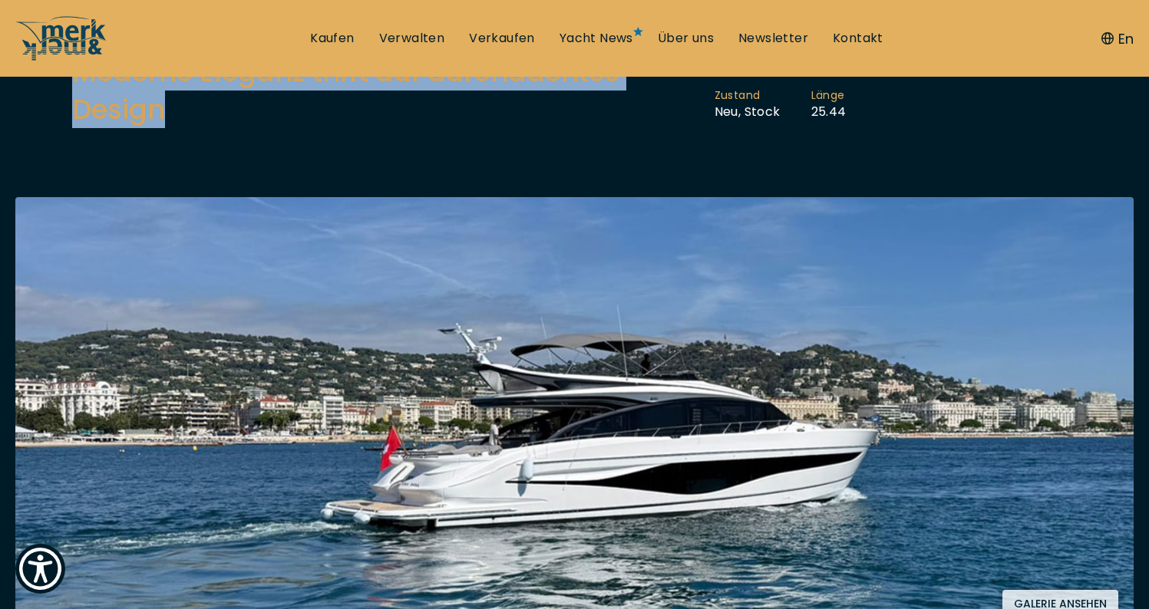
click at [618, 304] on img at bounding box center [574, 415] width 1118 height 437
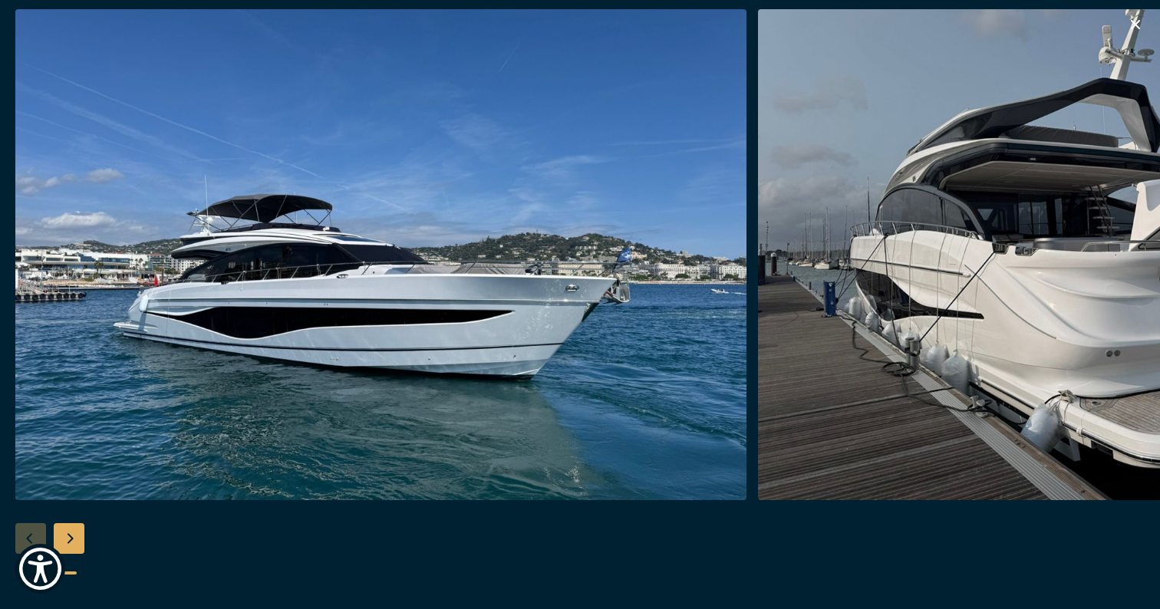
click at [1134, 30] on icon "button" at bounding box center [1136, 24] width 18 height 18
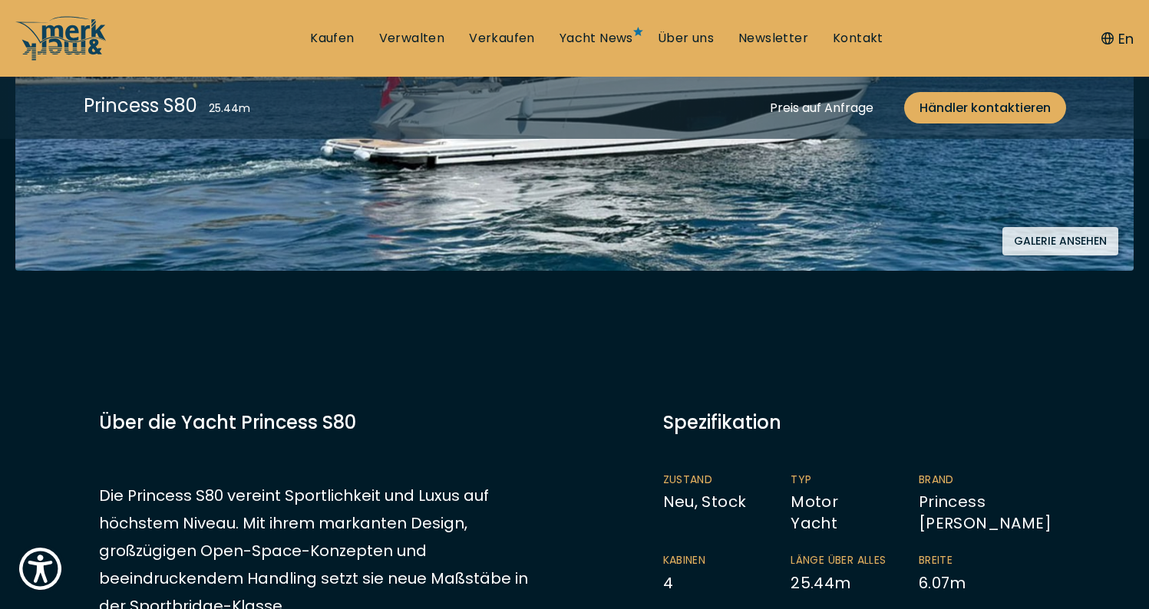
click at [385, 434] on h3 "Über die Yacht Princess S80" at bounding box center [327, 422] width 457 height 27
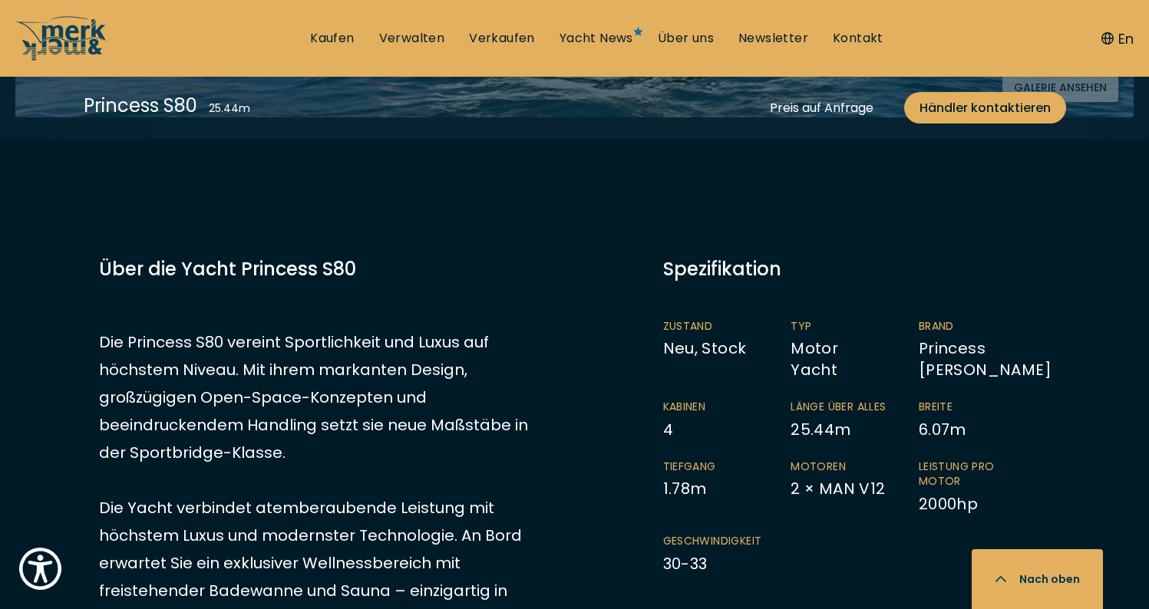
scroll to position [816, 0]
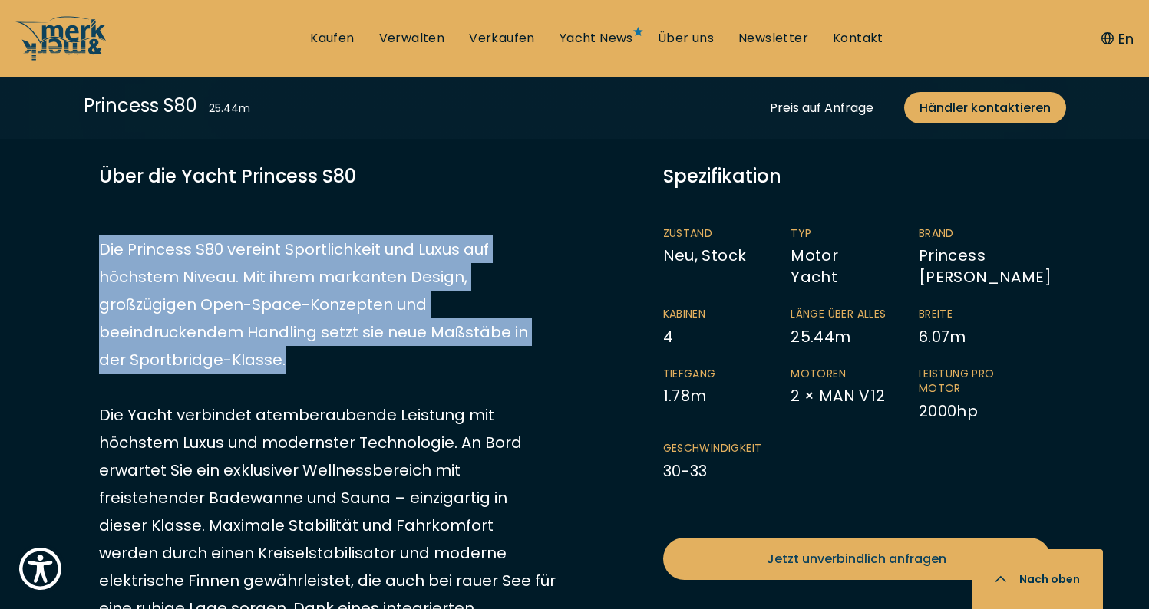
drag, startPoint x: 264, startPoint y: 361, endPoint x: 78, endPoint y: 248, distance: 218.4
copy p "Die Princess S80 vereint Sportlichkeit und Luxus auf höchstem Niveau. Mit ihrem…"
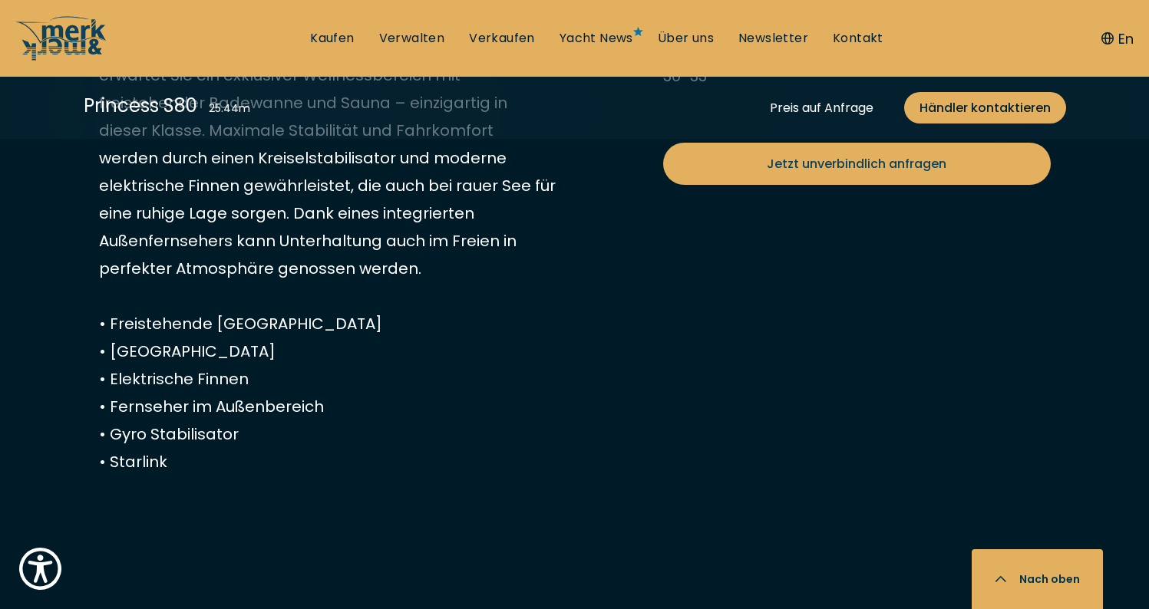
scroll to position [1226, 0]
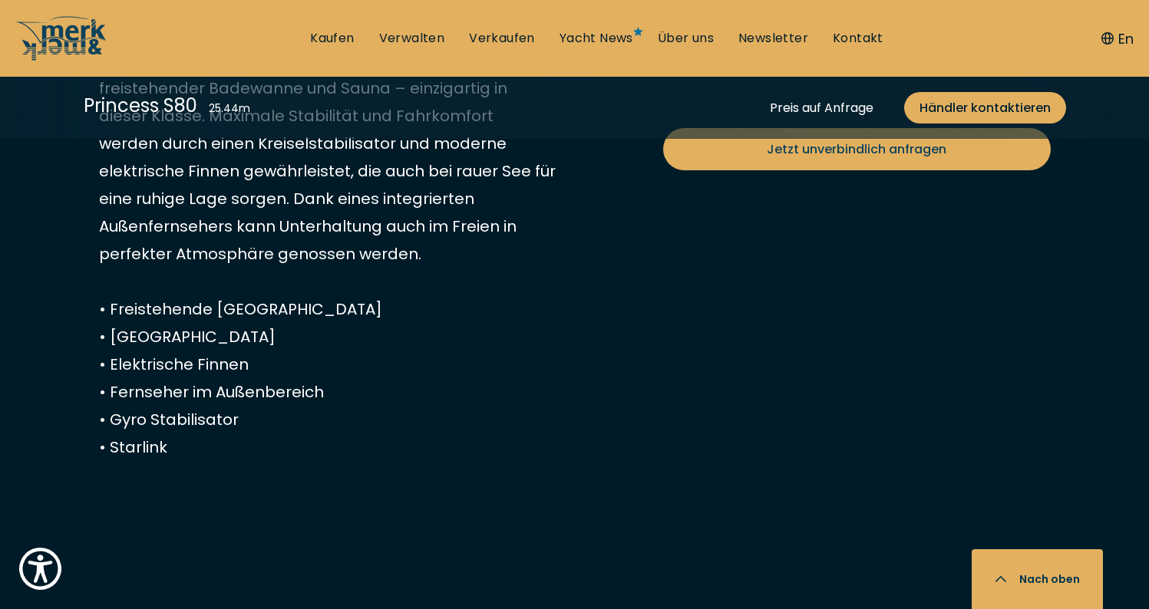
drag, startPoint x: 101, startPoint y: 309, endPoint x: 189, endPoint y: 442, distance: 160.1
click at [189, 442] on p "Die Princess S80 vereint Sportlichkeit und Luxus auf höchstem Niveau. Mit ihrem…" at bounding box center [327, 143] width 457 height 635
copy p "• Freistehende Badewanne • Sauna • Elektrische Finnen • Fernseher im Außenberei…"
click at [615, 268] on div "Preis auf Anfrage Senden Sie uns Ihre Anfrage Zustand Neu, Stock Länge 25.44 Üb…" at bounding box center [575, 259] width 982 height 1012
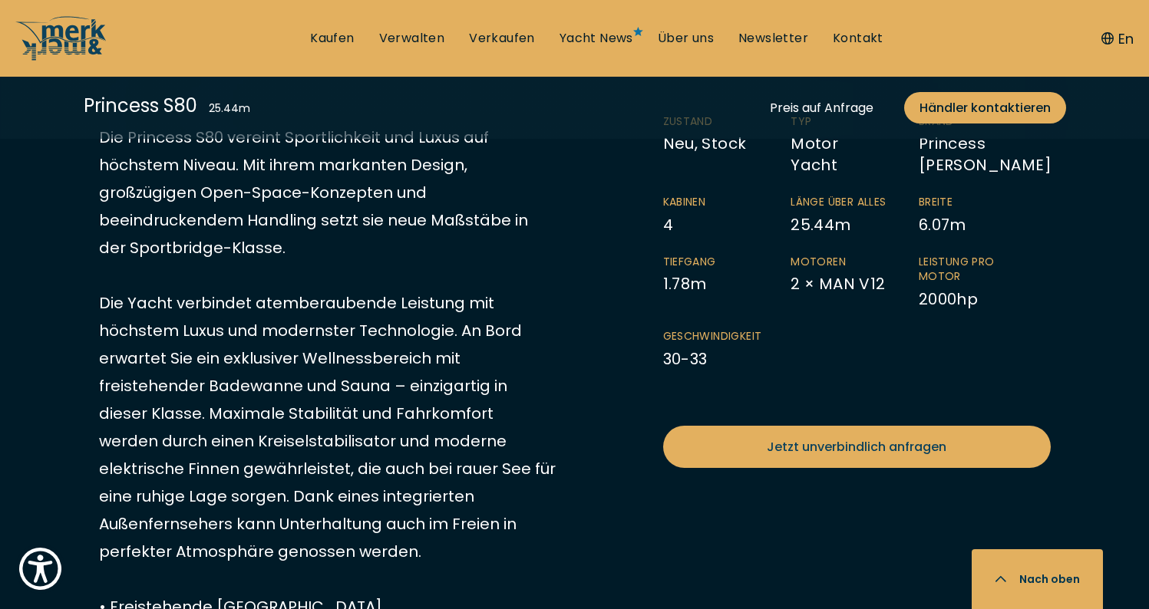
scroll to position [944, 0]
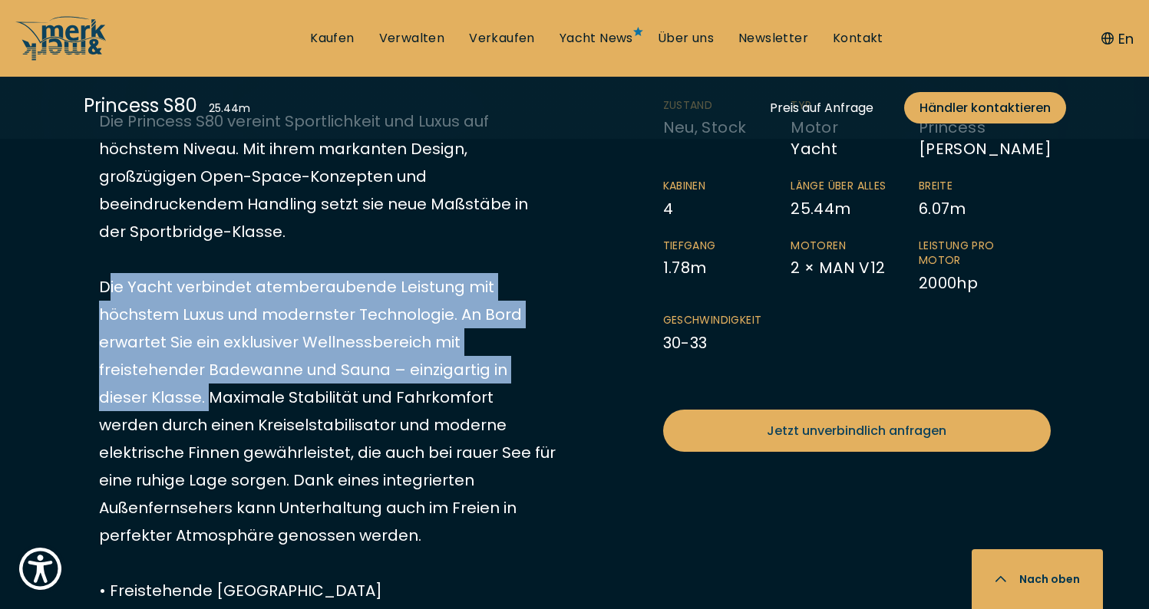
drag, startPoint x: 101, startPoint y: 285, endPoint x: 150, endPoint y: 405, distance: 129.8
click at [150, 405] on p "Die Princess S80 vereint Sportlichkeit und Luxus auf höchstem Niveau. Mit ihrem…" at bounding box center [327, 424] width 457 height 635
copy p "Die Yacht verbindet atemberaubende Leistung mit höchstem Luxus und modernster T…"
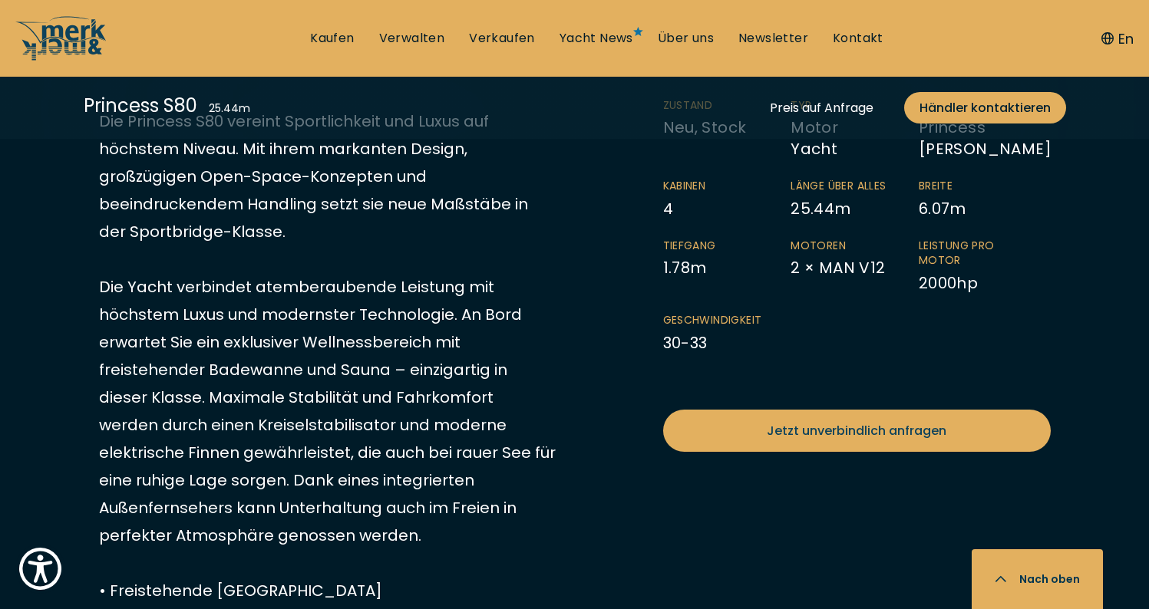
click at [373, 396] on p "Die Princess S80 vereint Sportlichkeit und Luxus auf höchstem Niveau. Mit ihrem…" at bounding box center [327, 424] width 457 height 635
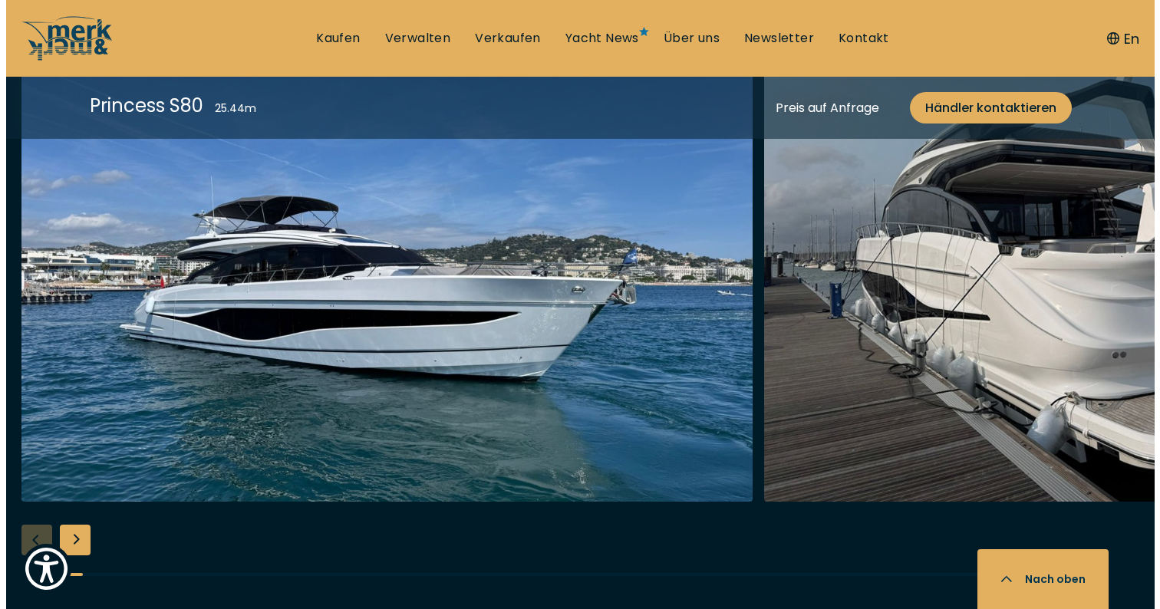
scroll to position [2207, 0]
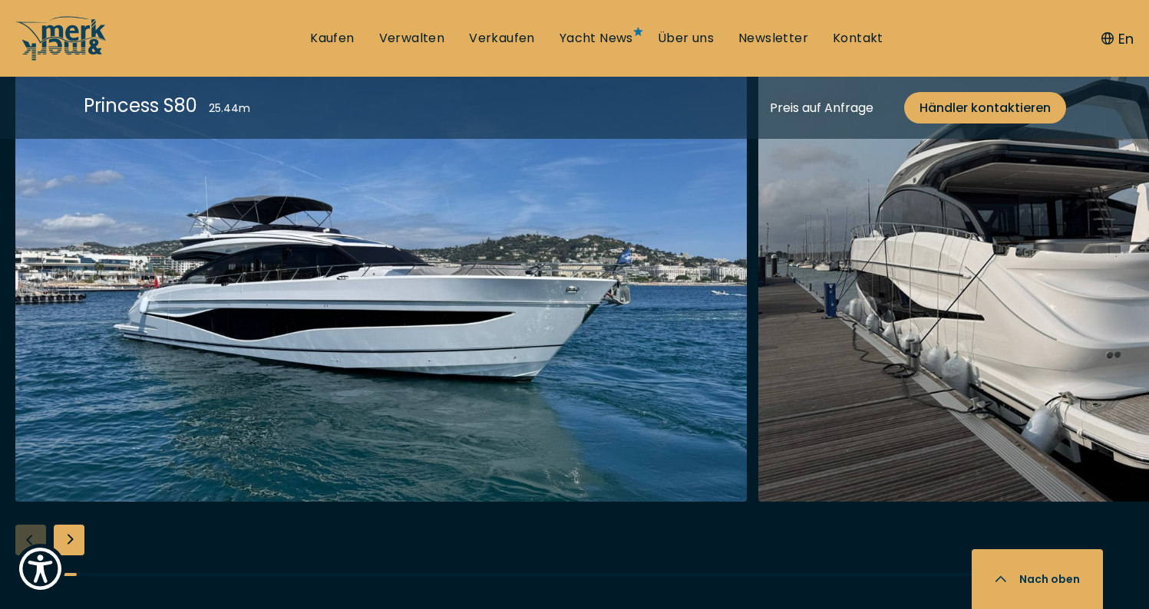
click at [890, 257] on img "button" at bounding box center [1123, 256] width 731 height 491
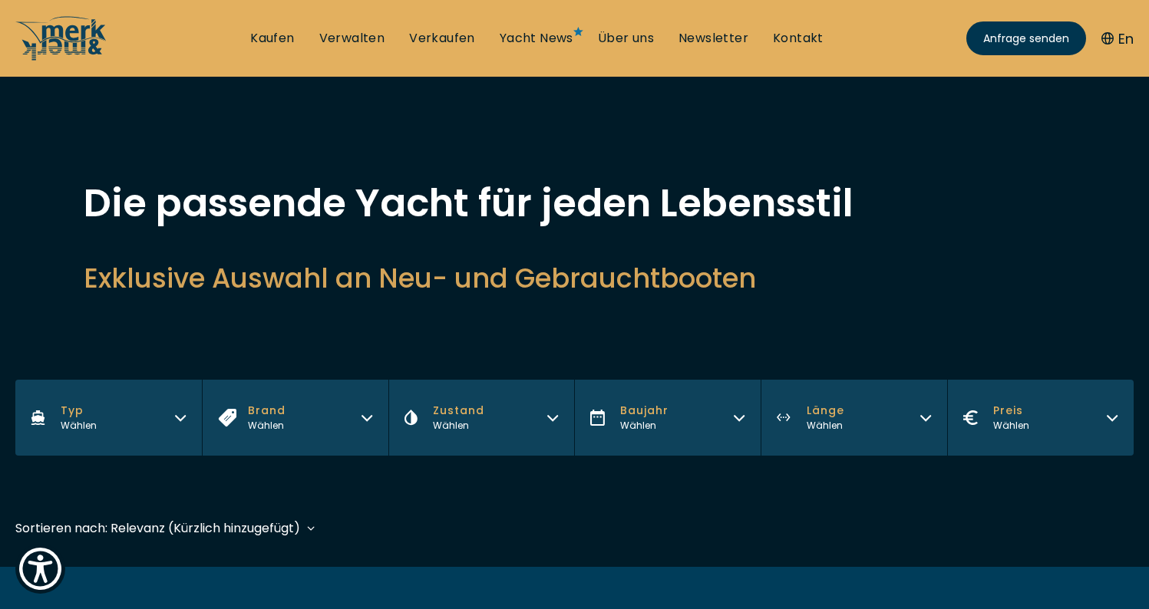
click at [332, 421] on button "Brand Wählen" at bounding box center [295, 418] width 186 height 76
click at [135, 411] on button "Typ Wählen" at bounding box center [108, 418] width 186 height 76
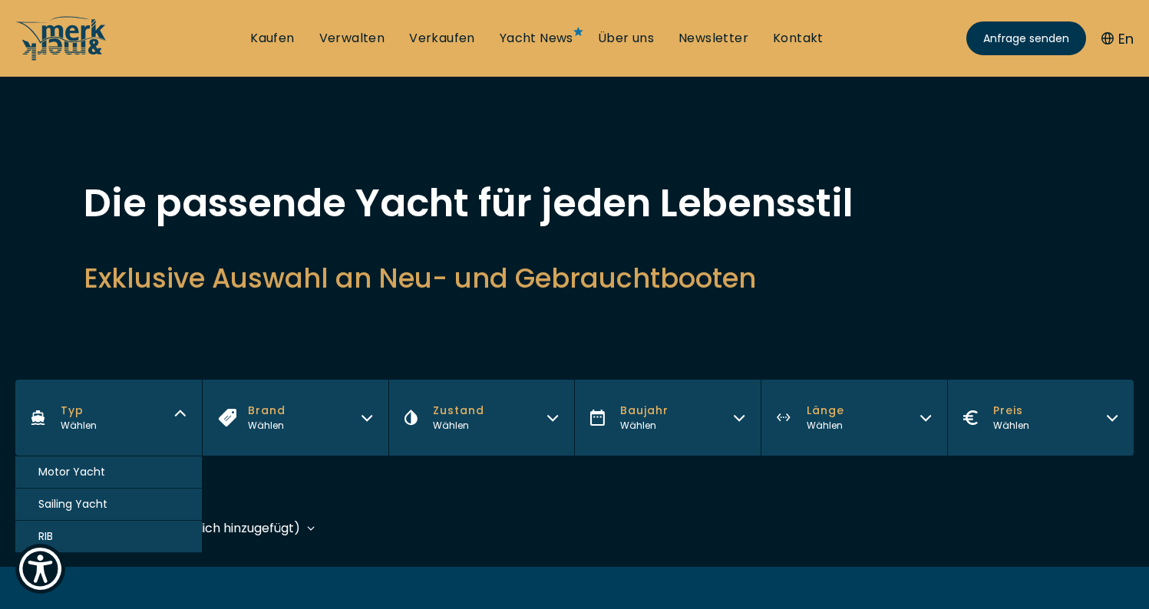
click at [114, 505] on button "Sailing Yacht" at bounding box center [108, 505] width 186 height 32
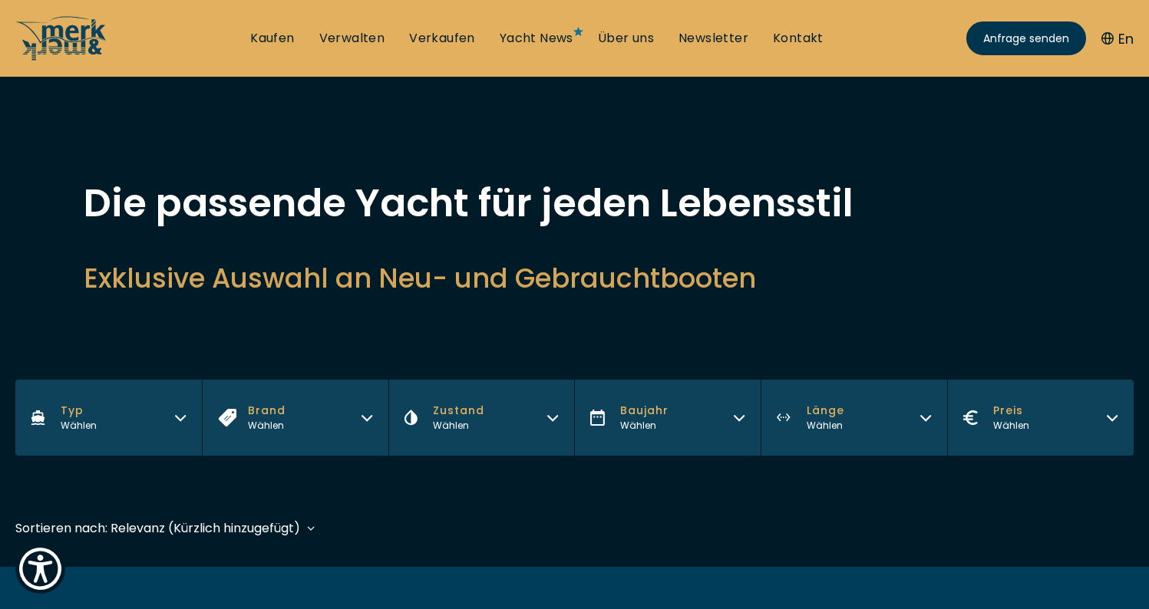
scroll to position [380, 0]
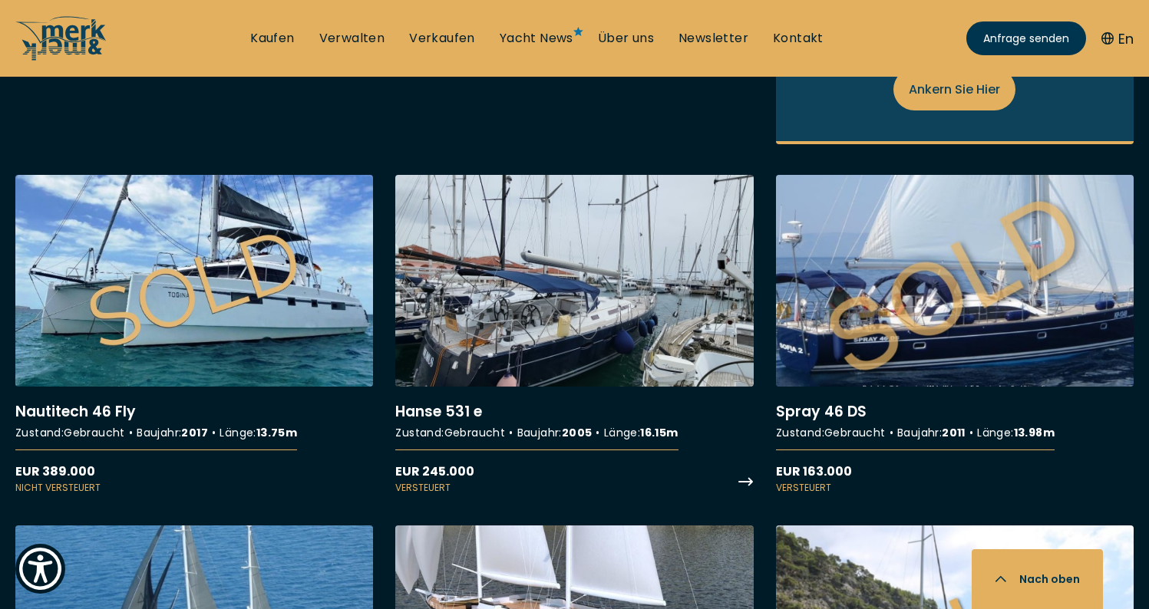
scroll to position [1279, 0]
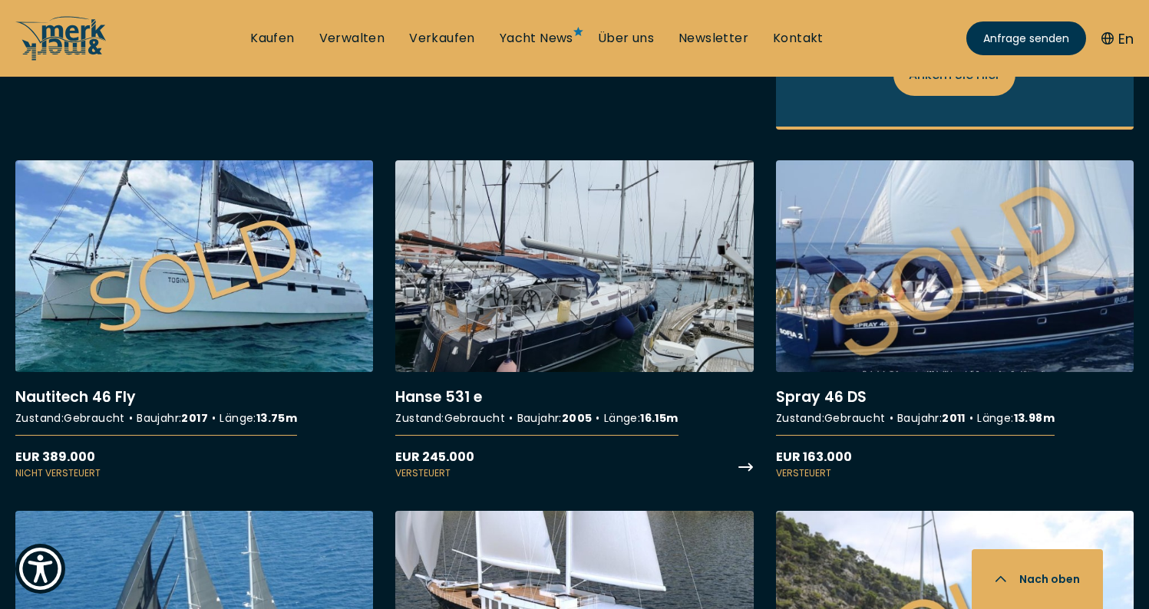
click at [589, 278] on link "More details about [PERSON_NAME] 531 e" at bounding box center [574, 320] width 358 height 321
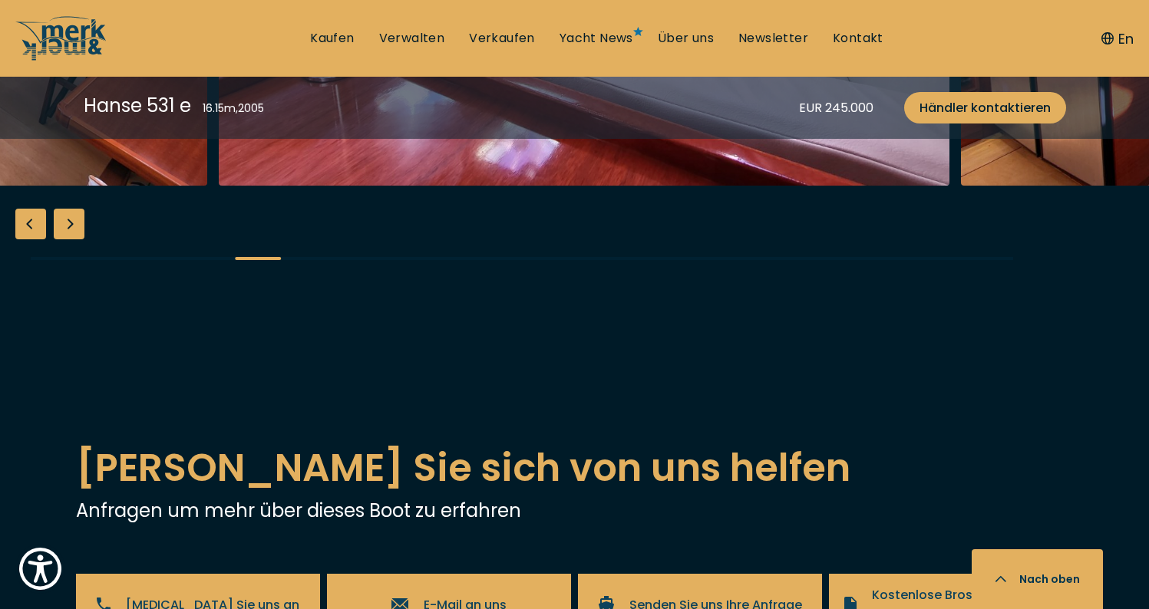
scroll to position [2433, 0]
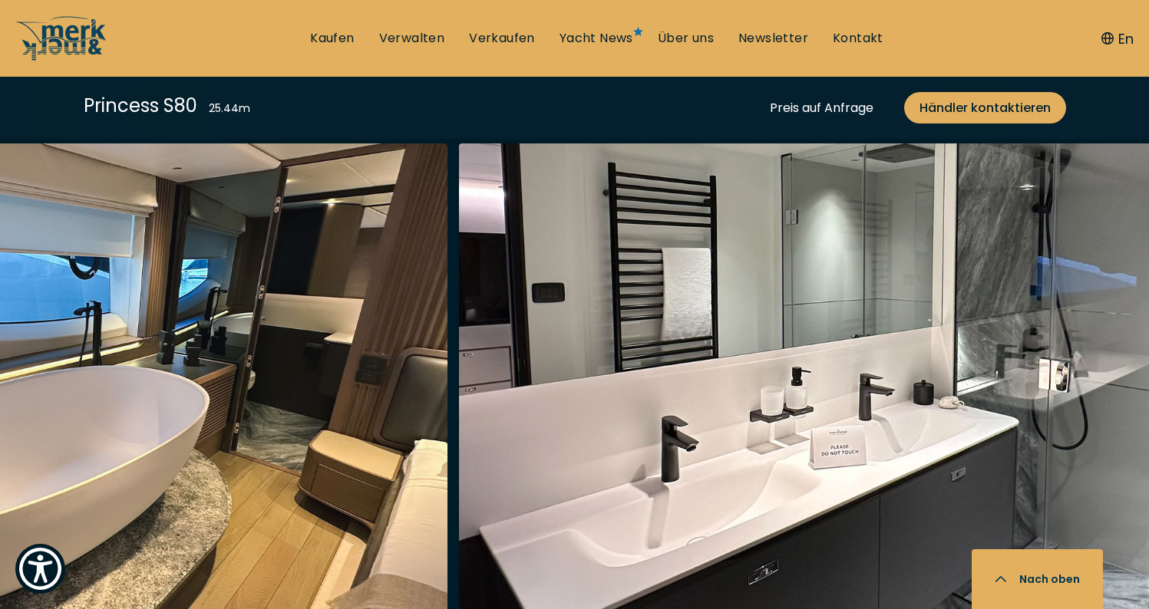
scroll to position [2938, 0]
